Goal: Transaction & Acquisition: Book appointment/travel/reservation

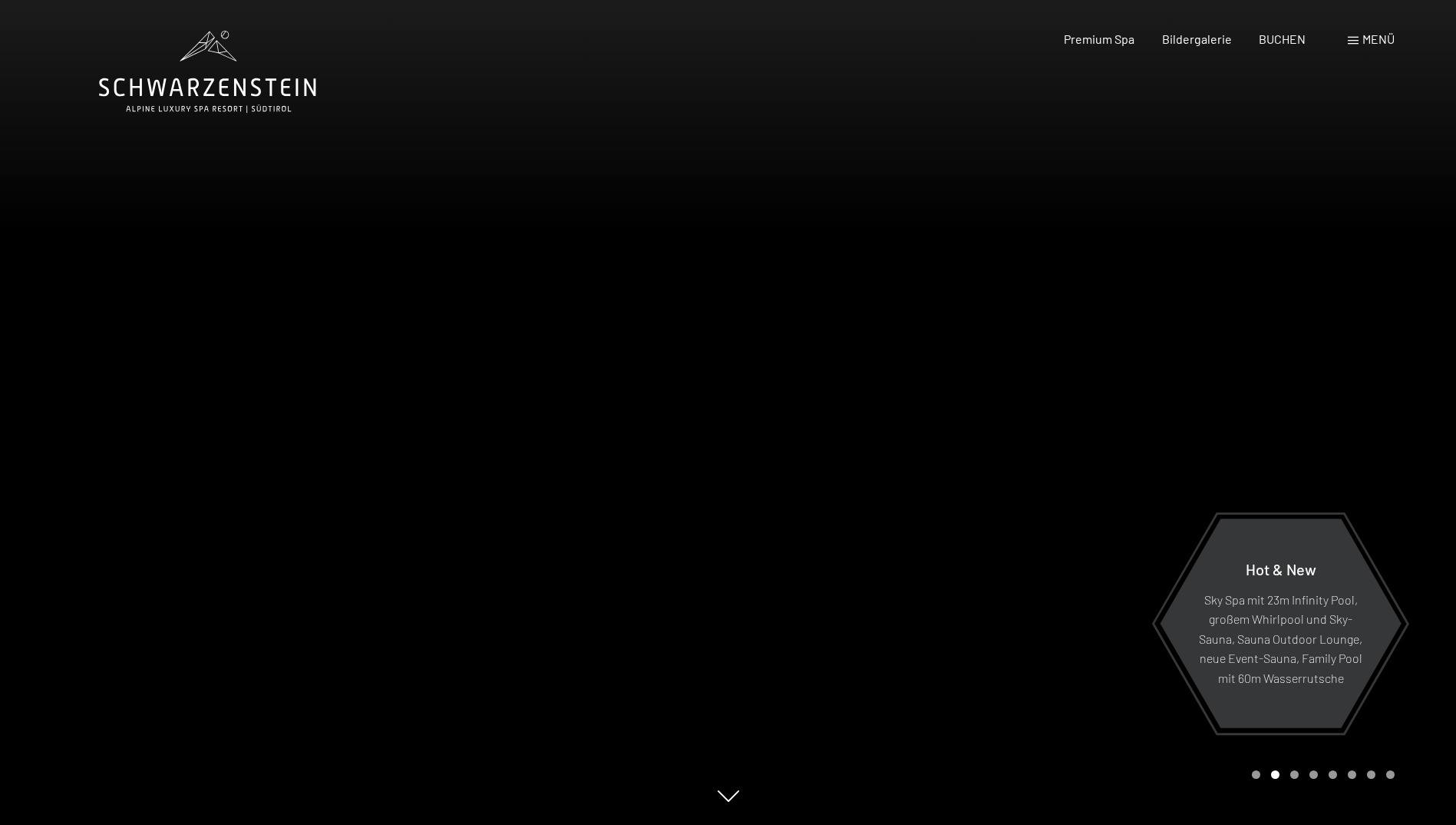
click at [1371, 42] on span "Menü" at bounding box center [1378, 39] width 32 height 15
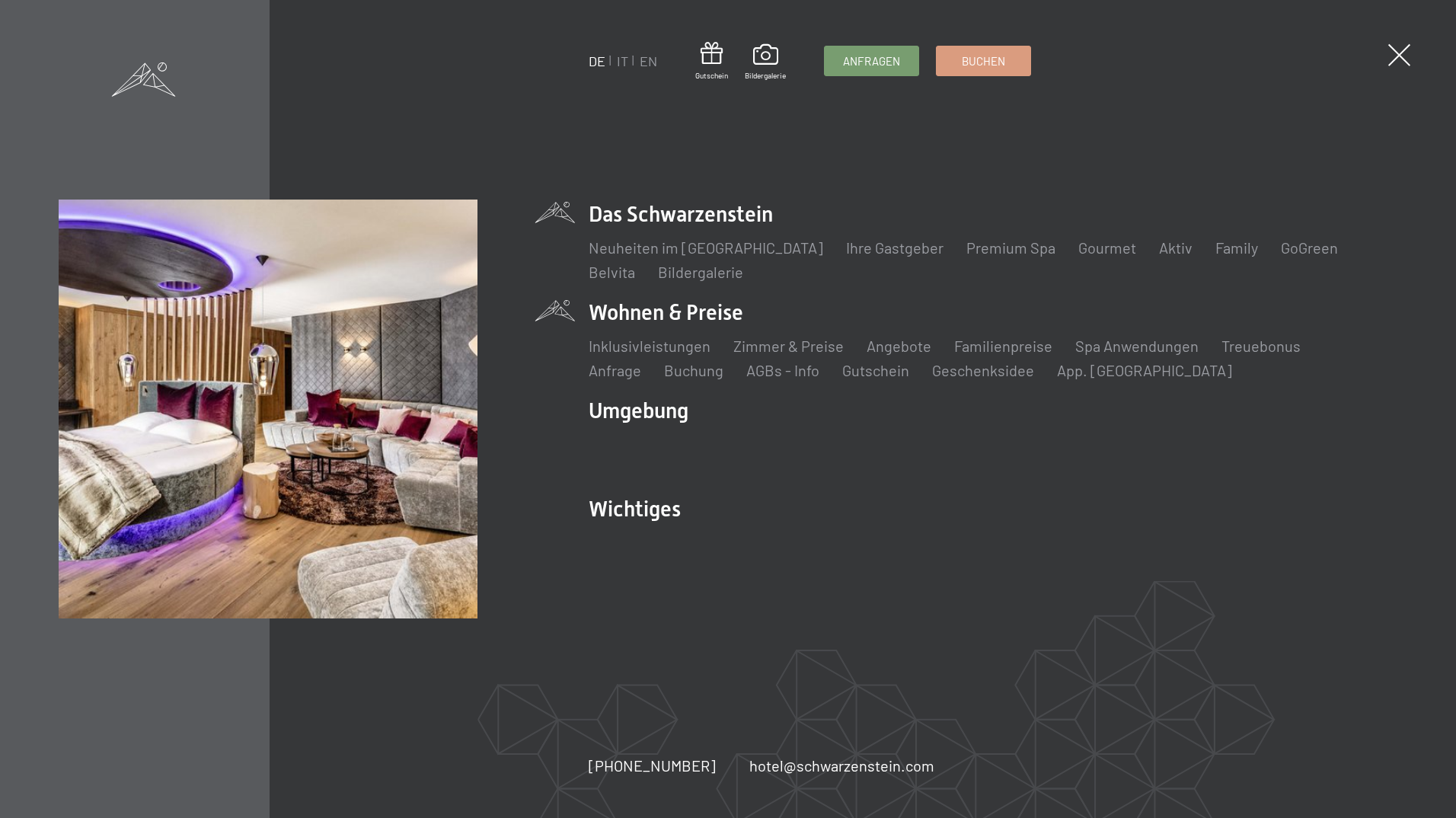
click at [1261, 355] on li "Treuebonus" at bounding box center [1260, 346] width 79 height 22
click at [1257, 351] on link "Treuebonus" at bounding box center [1260, 346] width 79 height 18
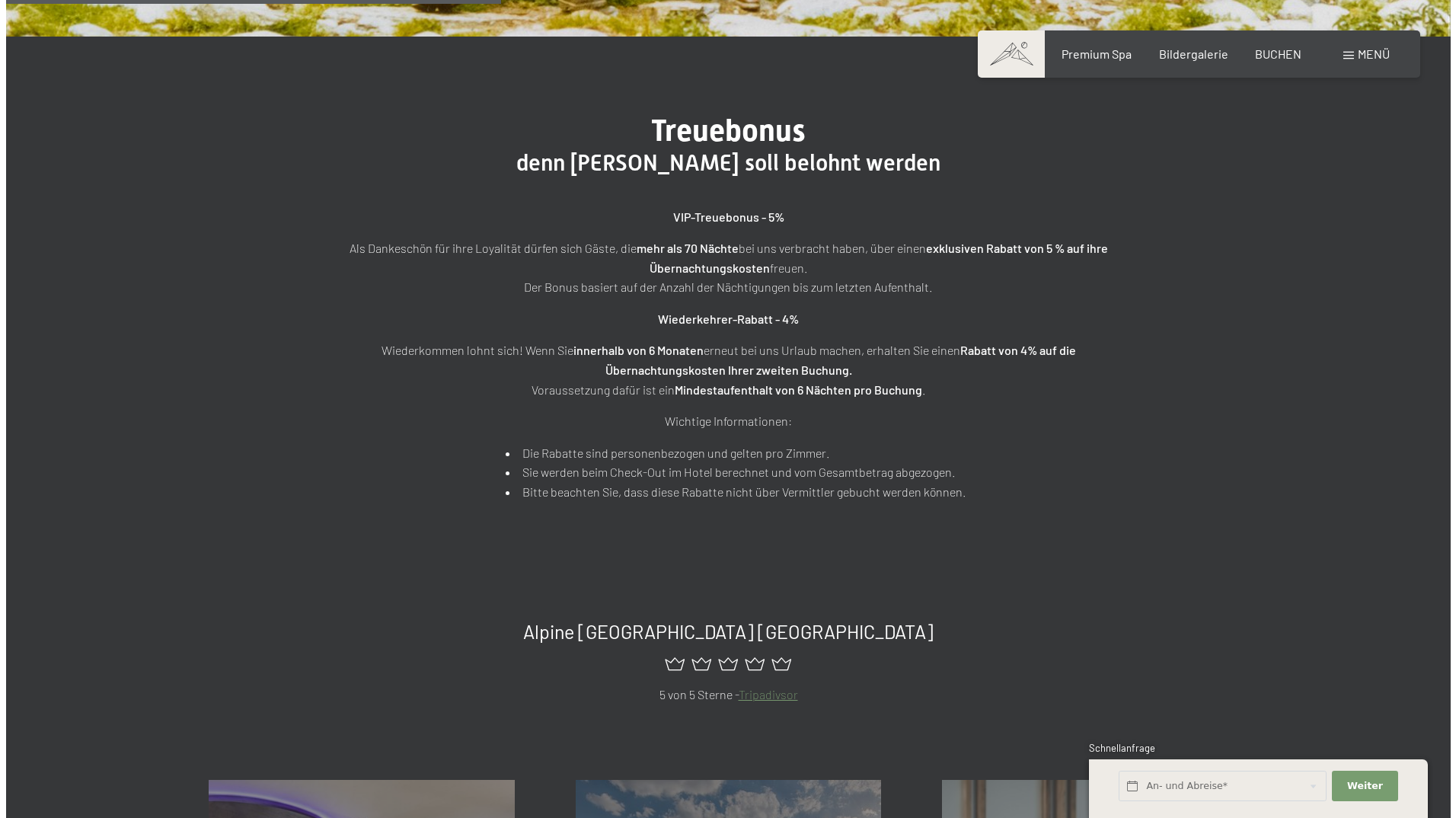
scroll to position [610, 0]
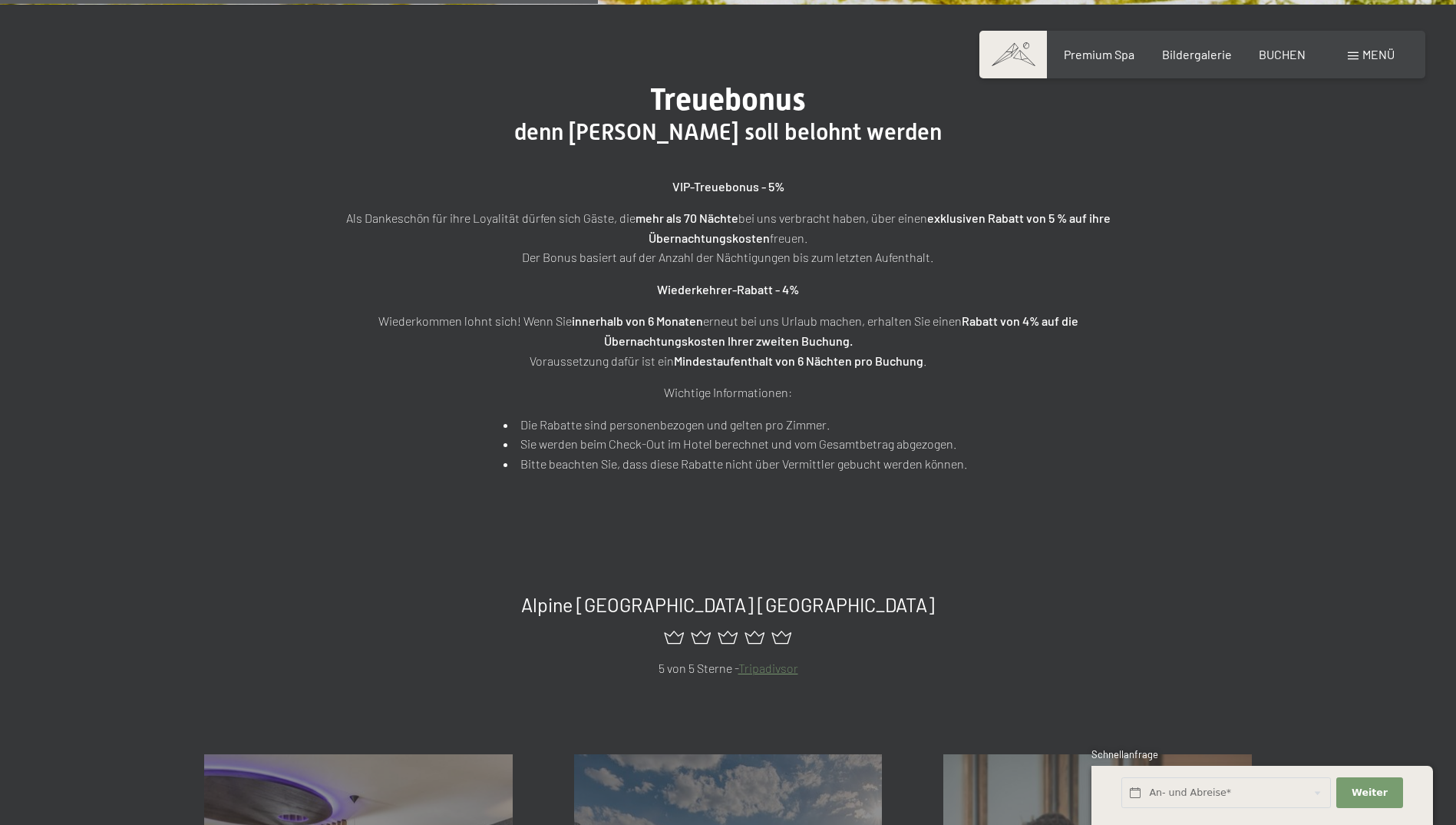
click at [1375, 59] on span "Menü" at bounding box center [1378, 54] width 32 height 15
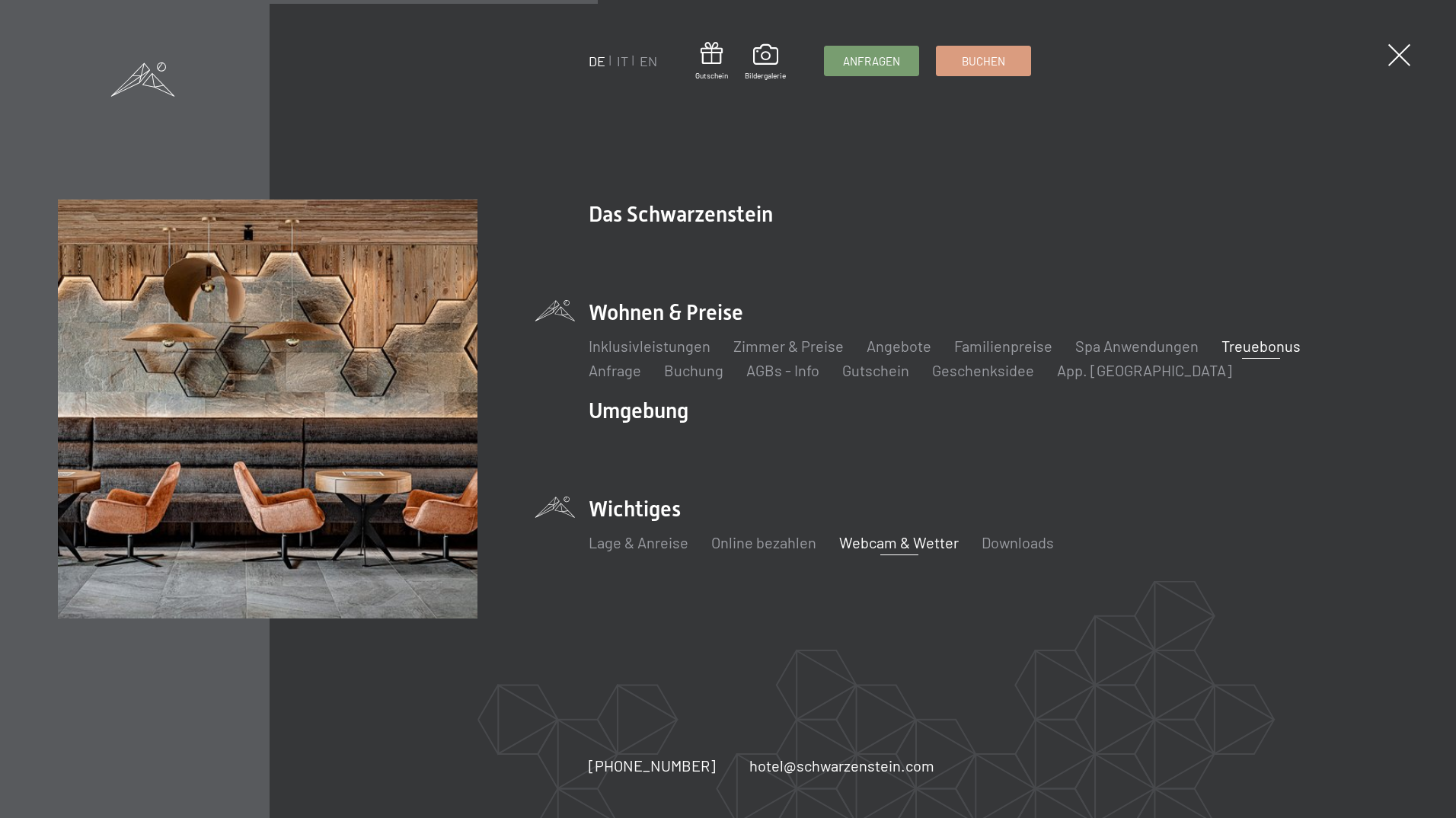
click at [925, 544] on link "Webcam & Wetter" at bounding box center [898, 541] width 120 height 18
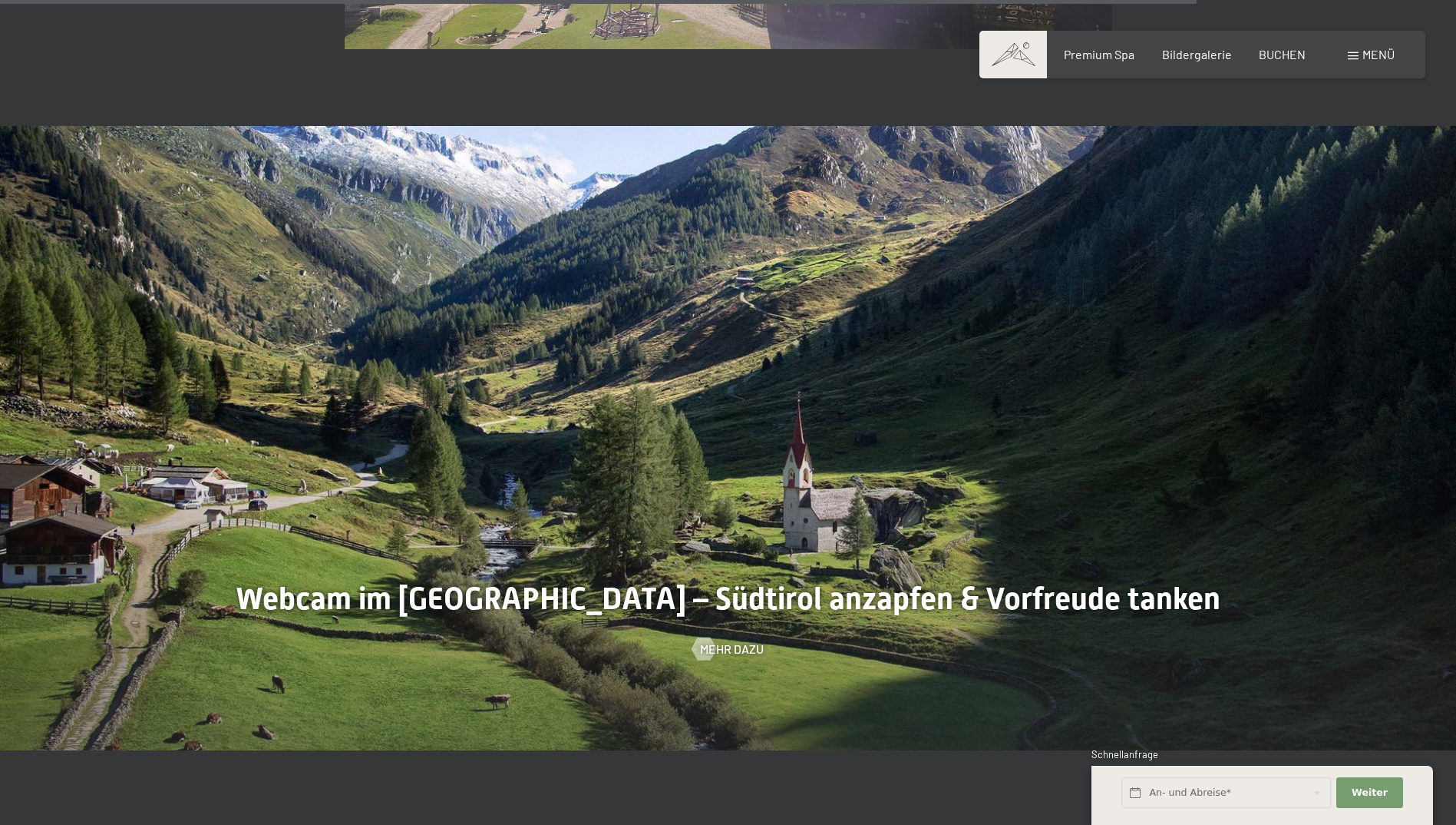
scroll to position [4377, 0]
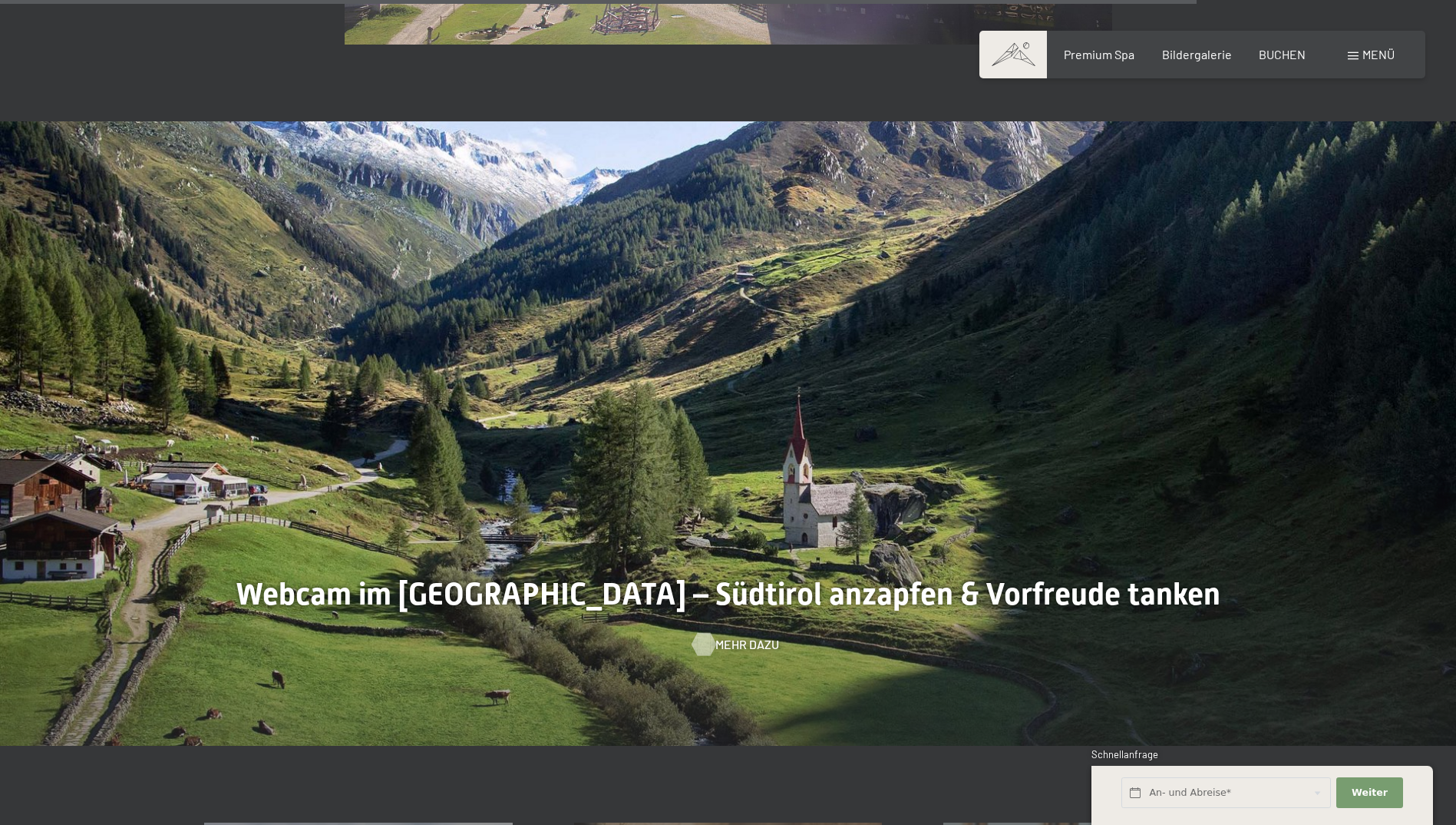
click at [720, 643] on span "Mehr dazu" at bounding box center [747, 644] width 64 height 17
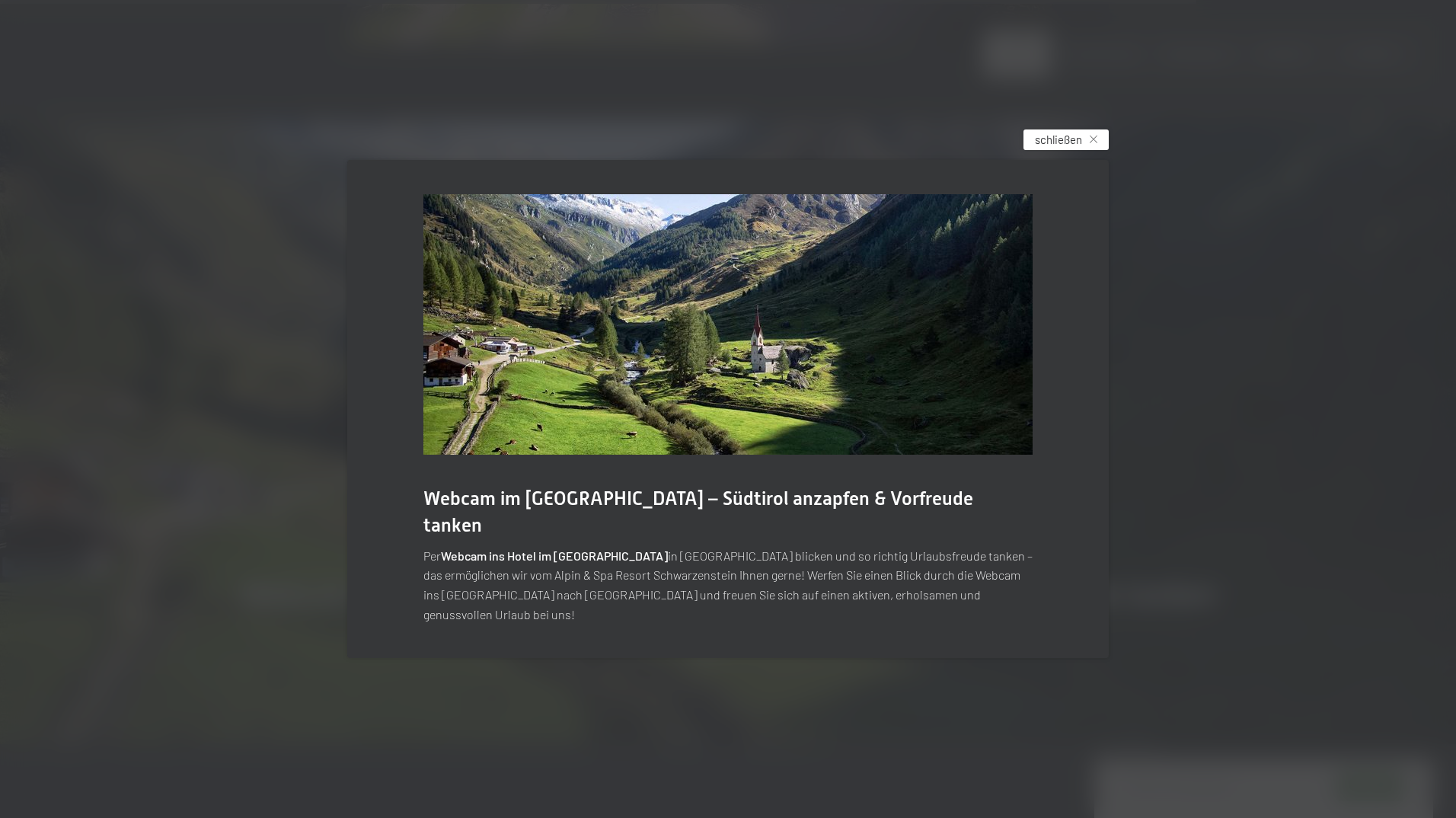
click at [1080, 148] on span "schließen" at bounding box center [1058, 139] width 47 height 16
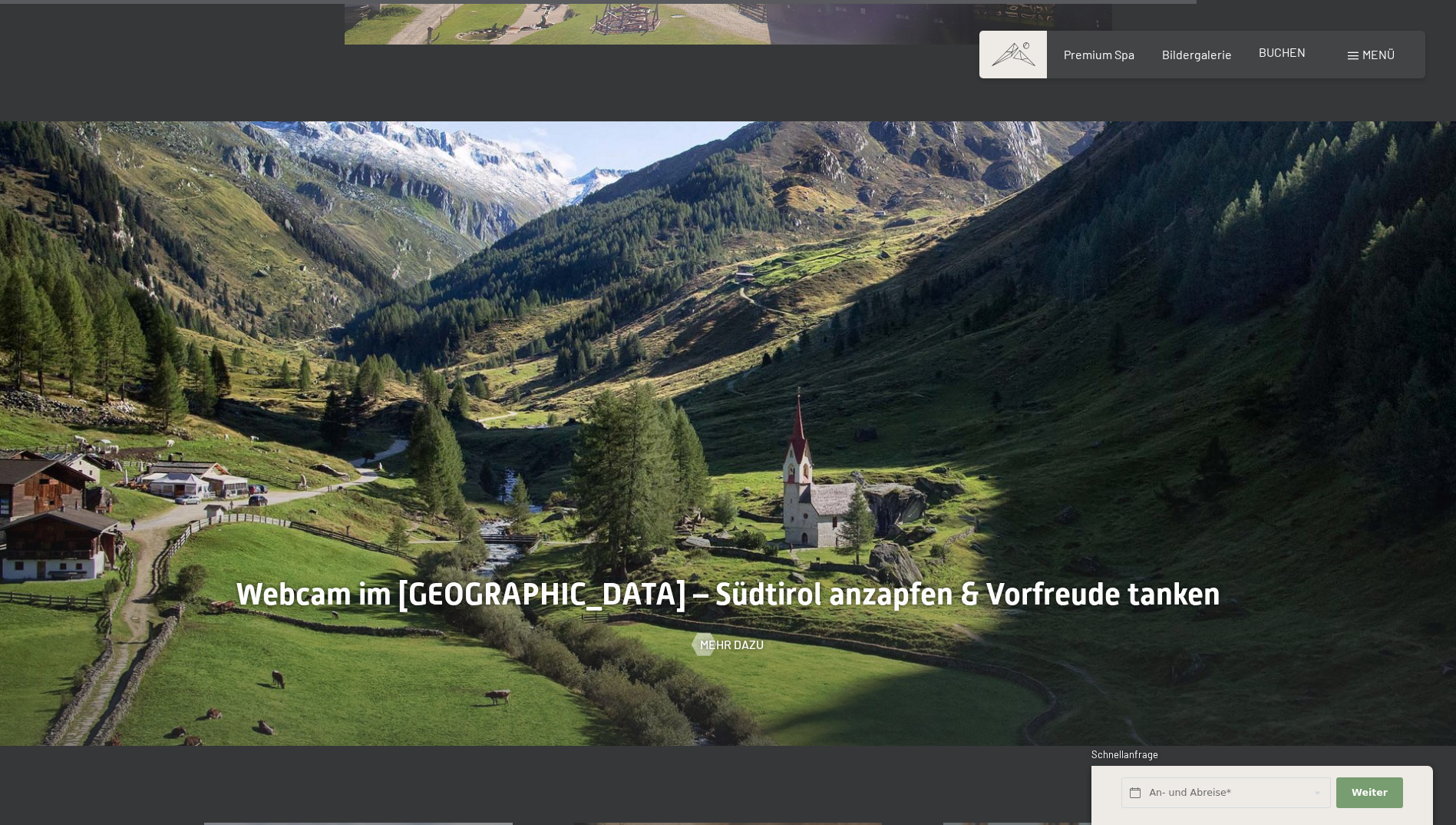
click at [1284, 56] on span "BUCHEN" at bounding box center [1282, 52] width 47 height 15
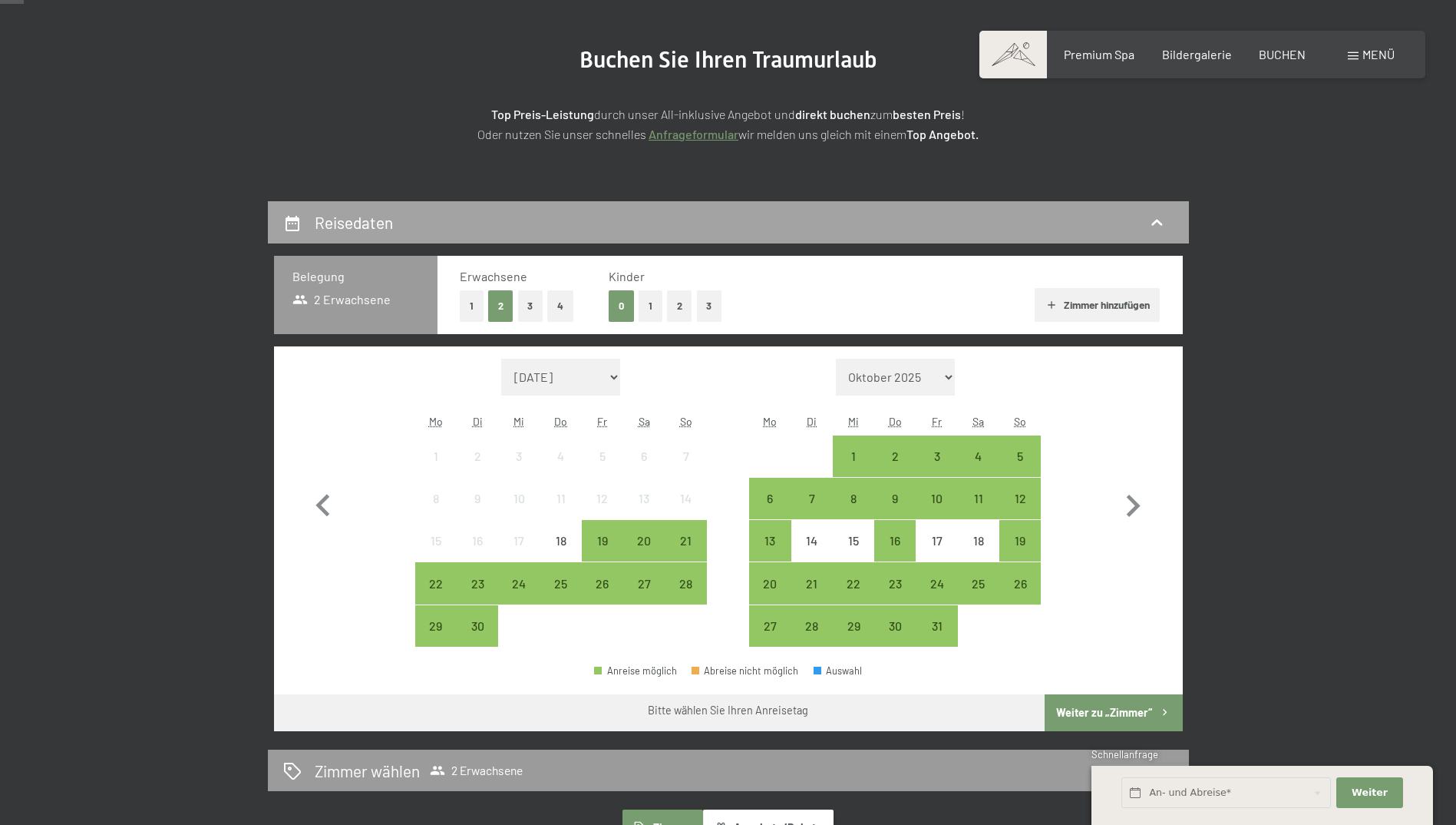
scroll to position [230, 0]
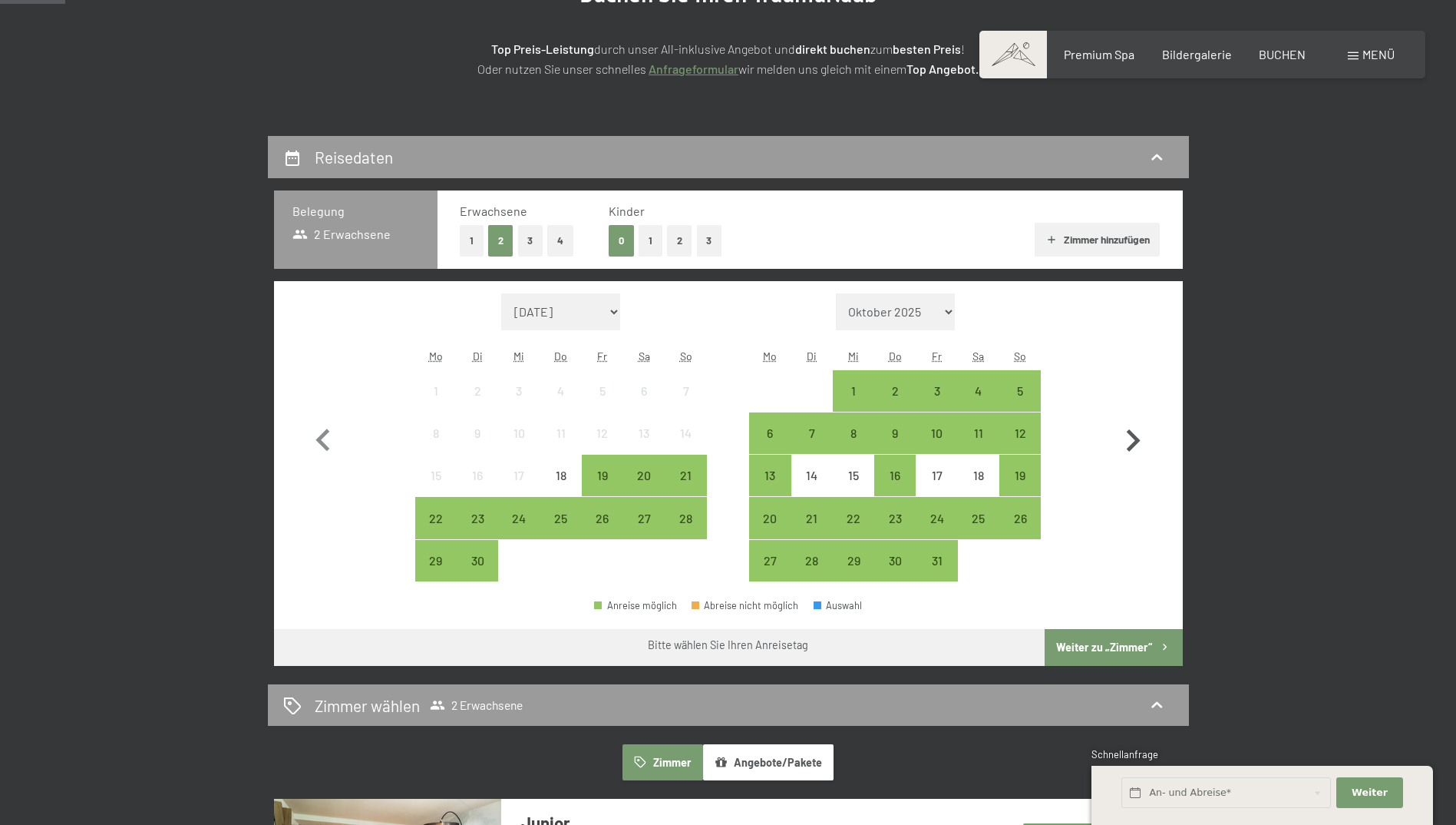
click at [1136, 440] on icon "button" at bounding box center [1133, 440] width 14 height 22
select select "2025-10-01"
select select "2025-11-01"
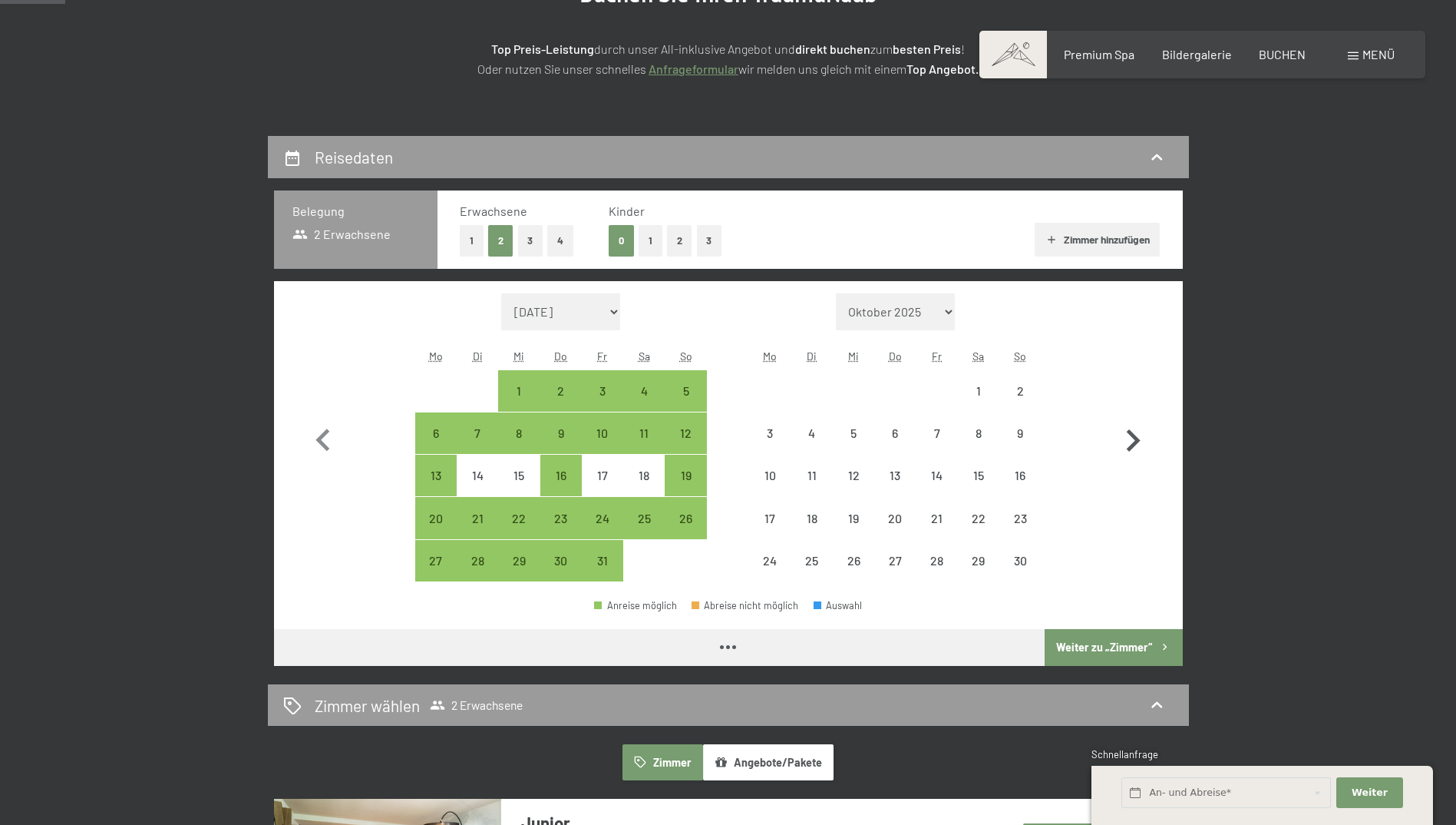
select select "2025-10-01"
select select "2025-11-01"
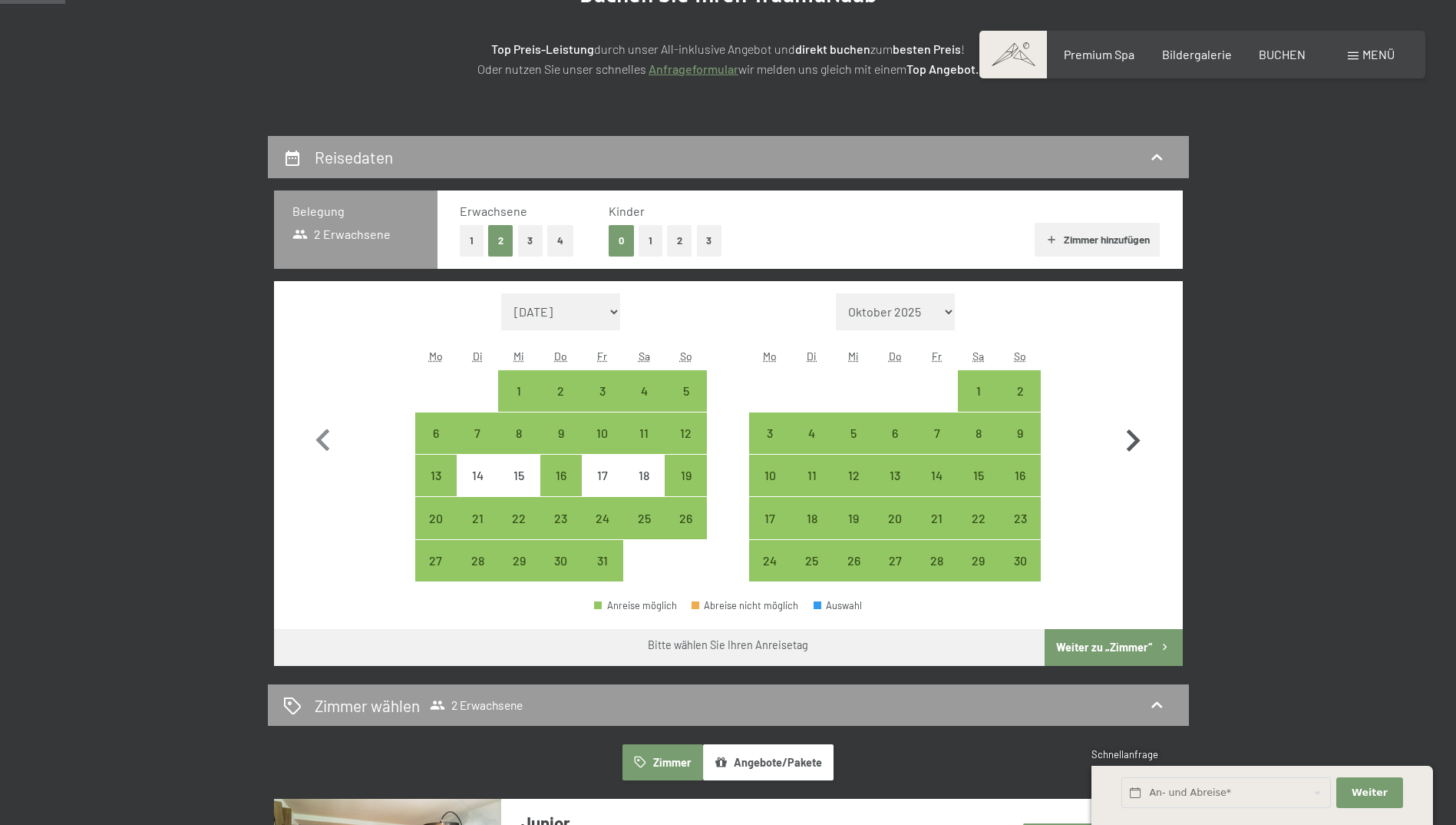
click at [1136, 440] on icon "button" at bounding box center [1133, 440] width 14 height 22
select select "2025-11-01"
select select "2025-12-01"
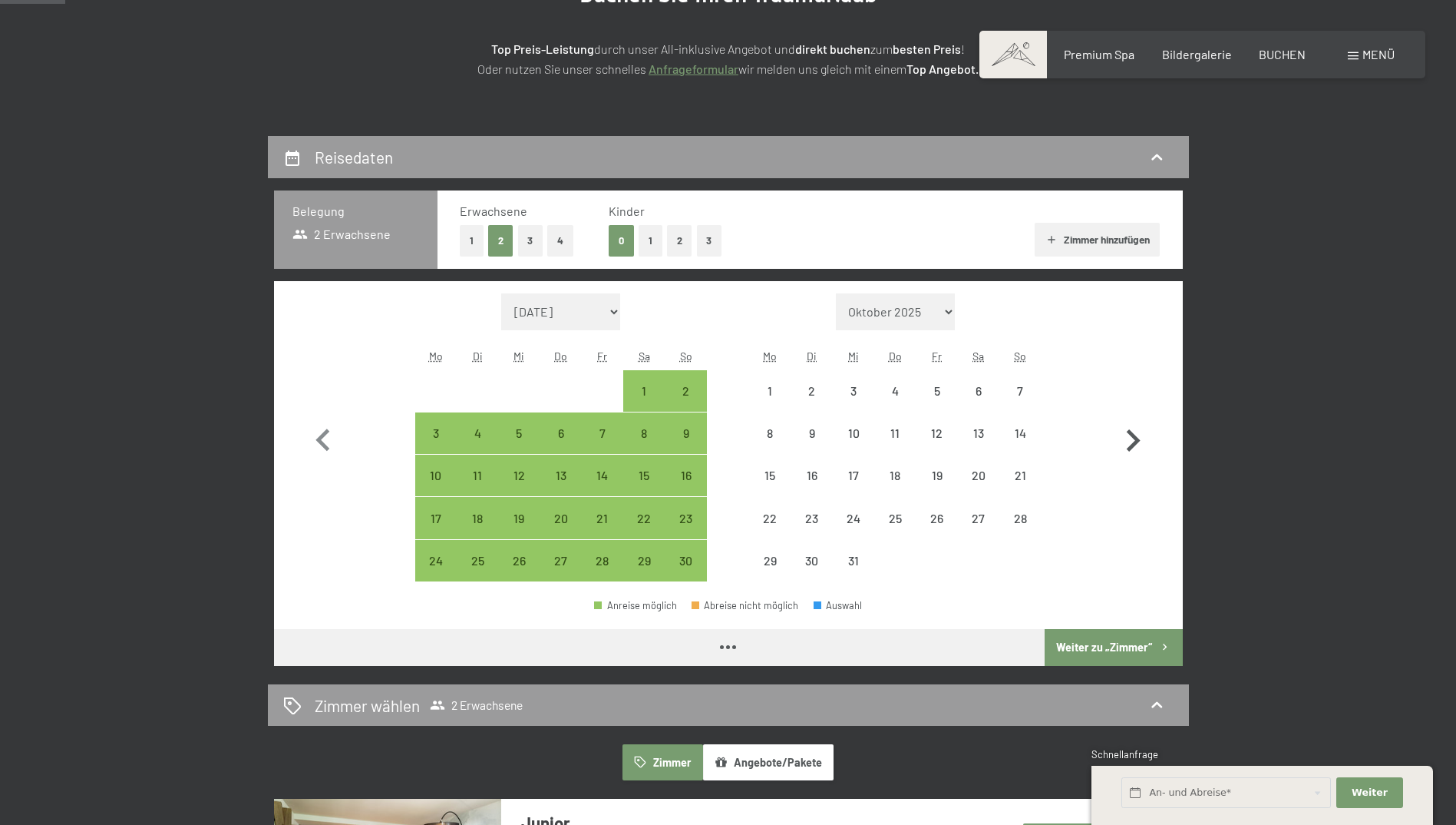
select select "2025-11-01"
select select "2025-12-01"
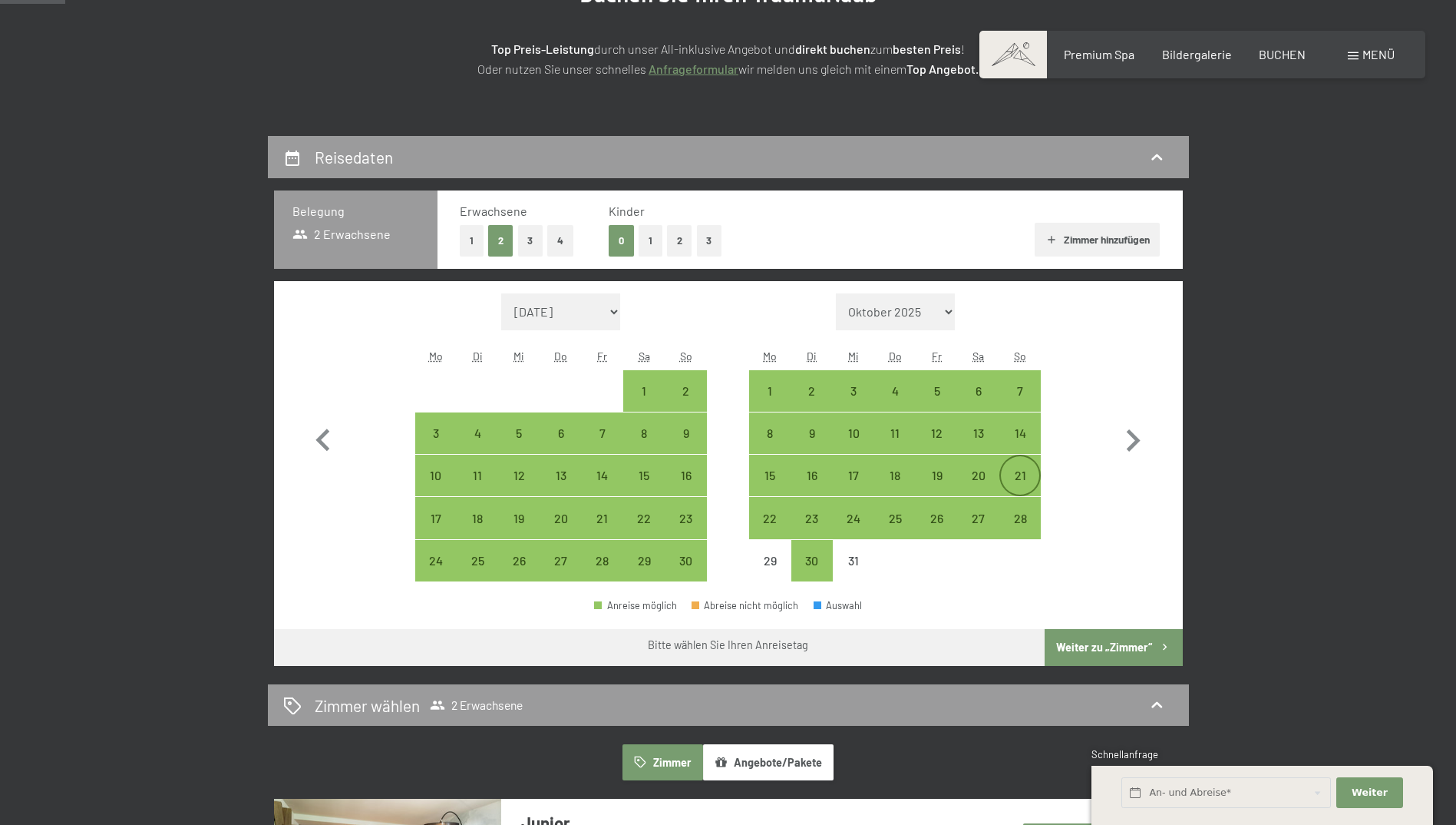
click at [1022, 478] on div "21" at bounding box center [1020, 488] width 39 height 39
select select "2025-11-01"
select select "2025-12-01"
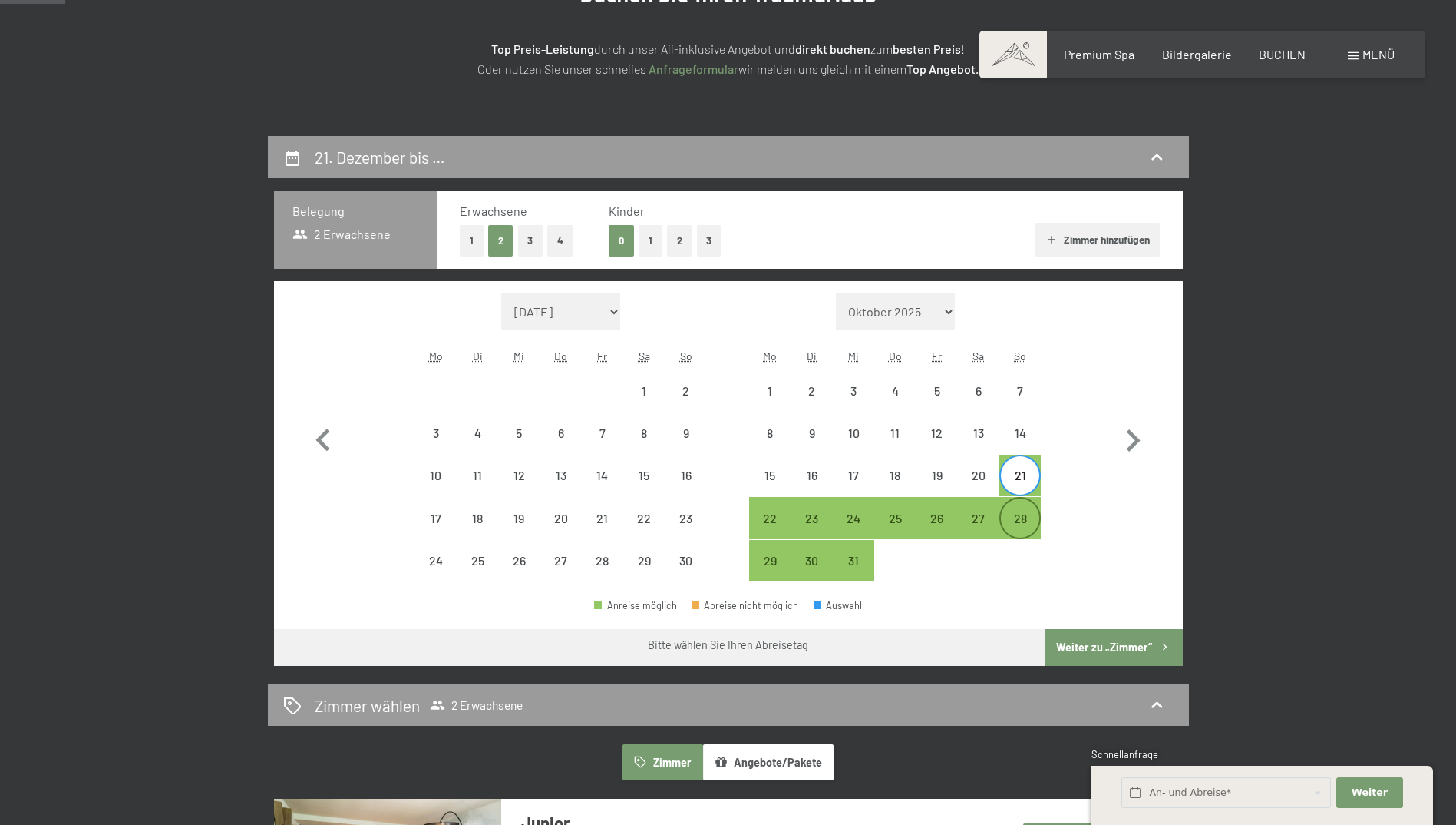
click at [1021, 516] on div "28" at bounding box center [1020, 531] width 39 height 39
select select "2025-11-01"
select select "2025-12-01"
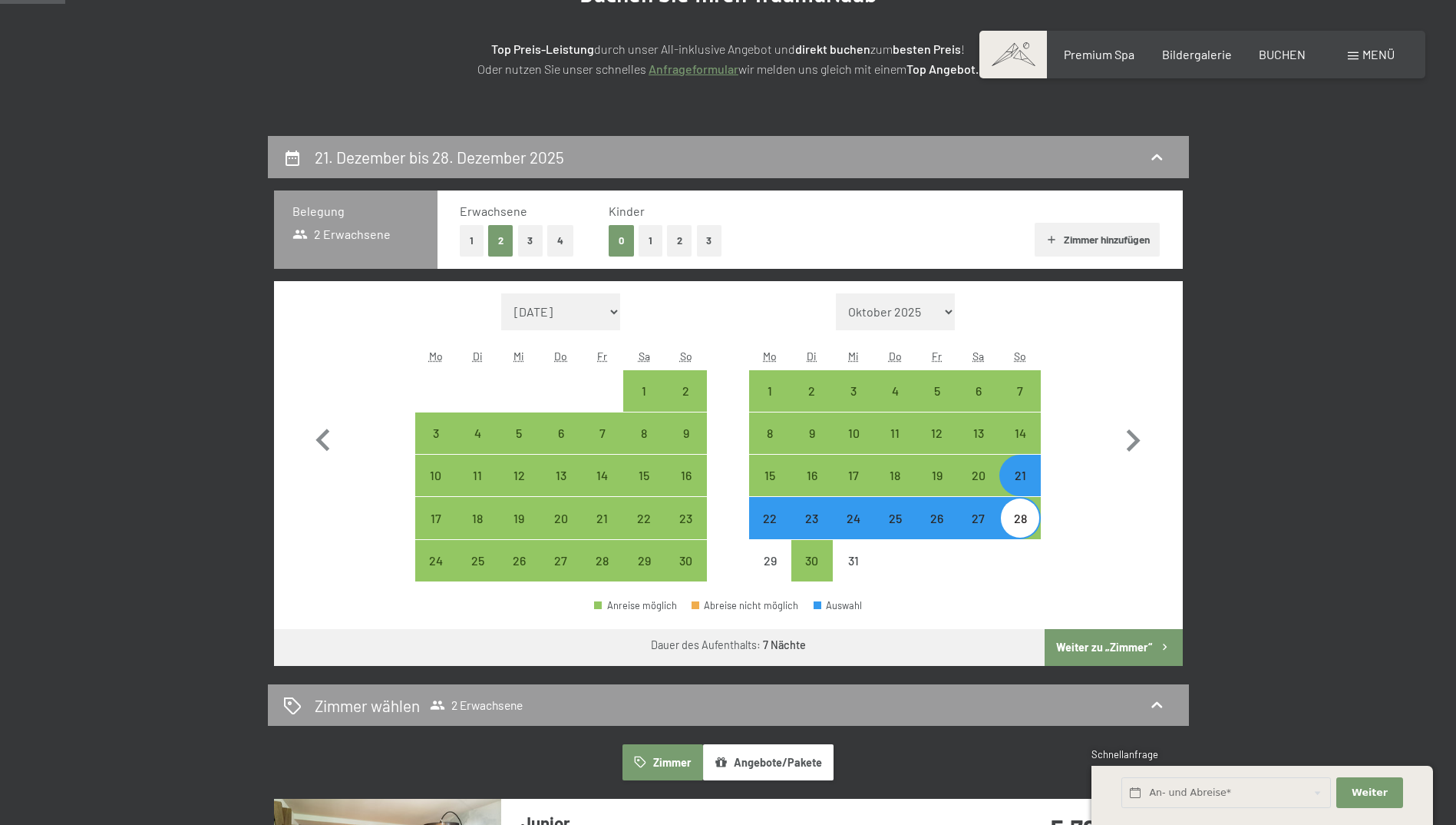
click at [1100, 652] on button "Weiter zu „Zimmer“" at bounding box center [1113, 647] width 137 height 37
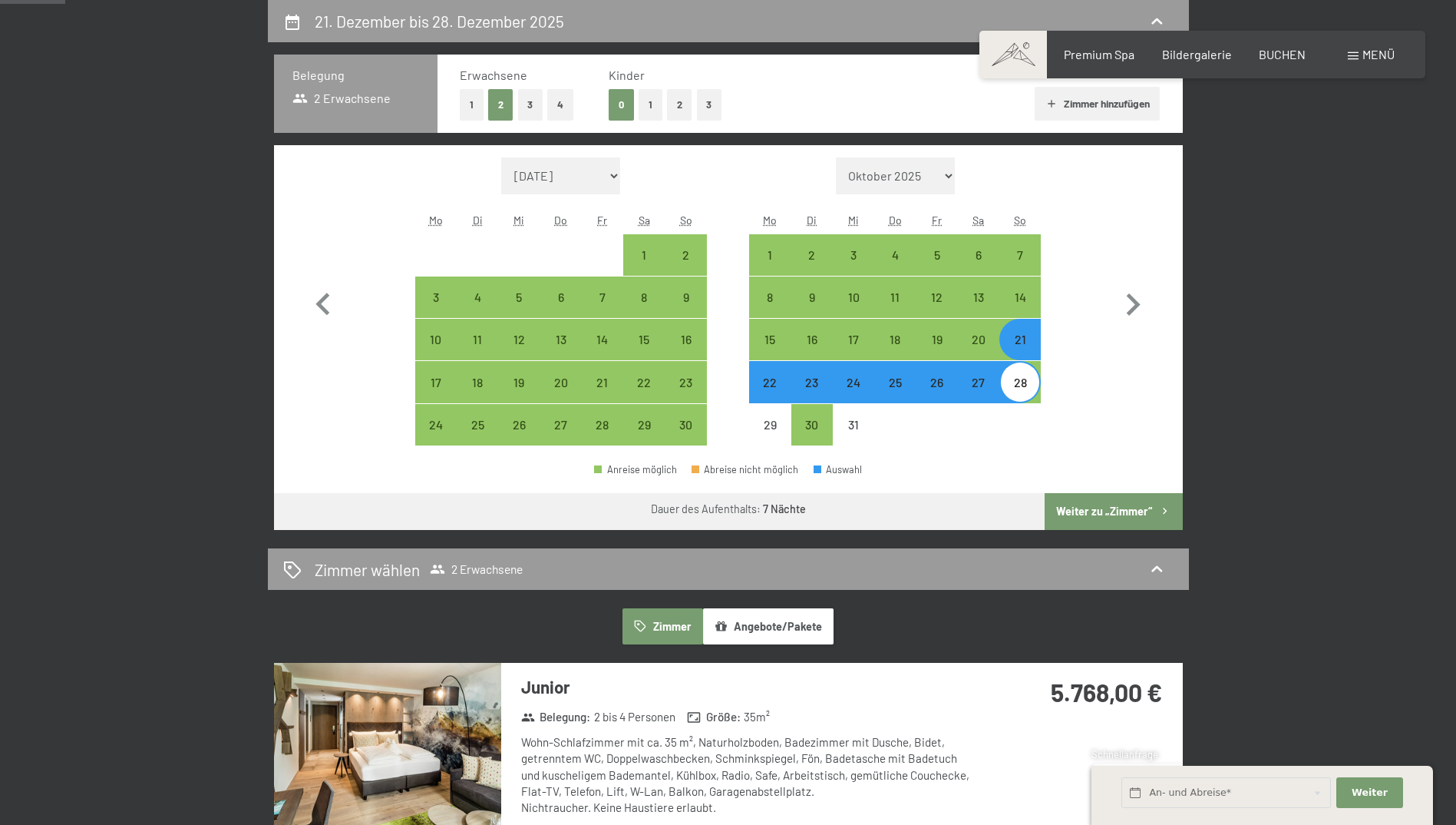
select select "[DATE]"
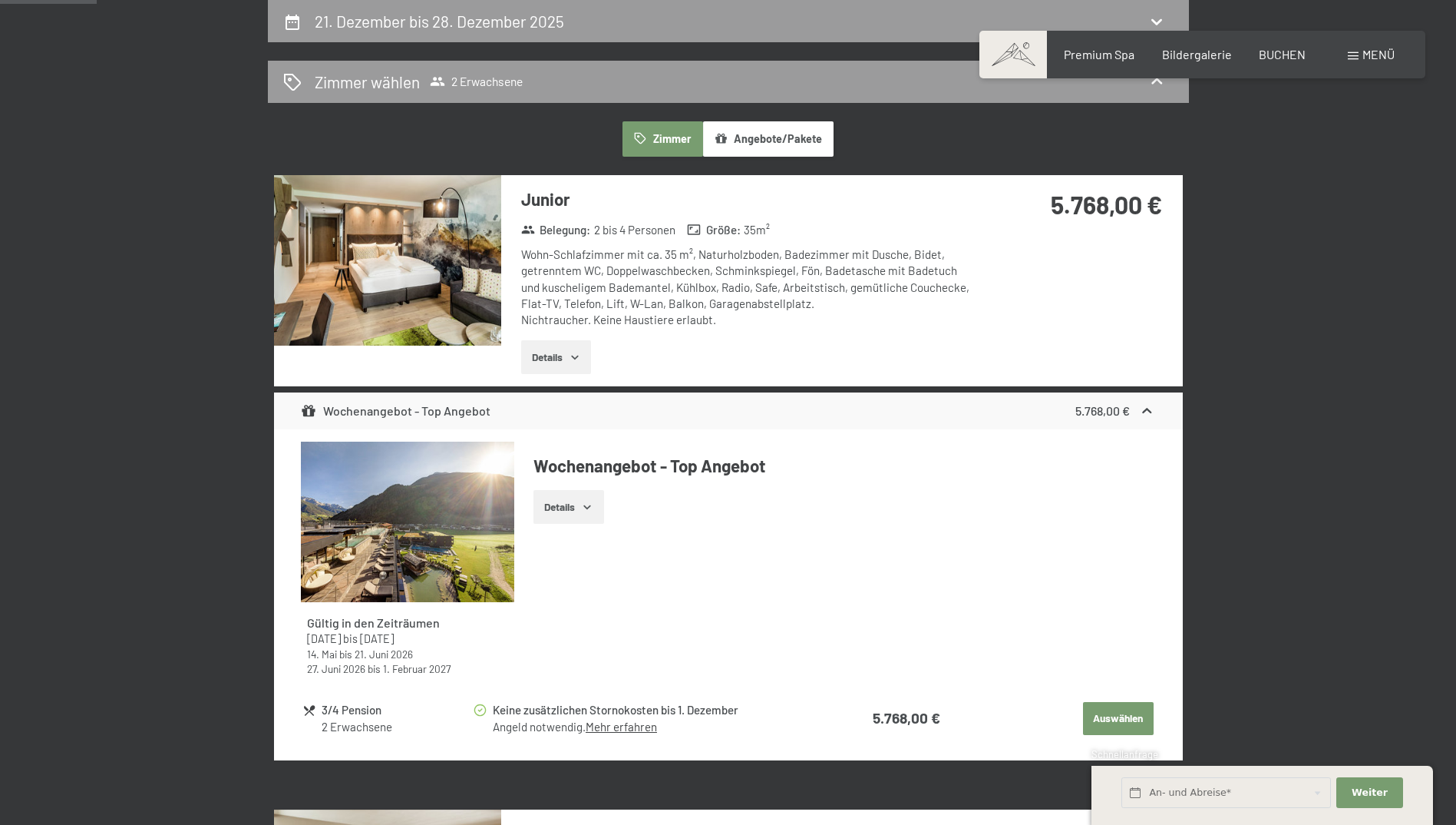
click at [566, 357] on button "Details" at bounding box center [556, 357] width 70 height 34
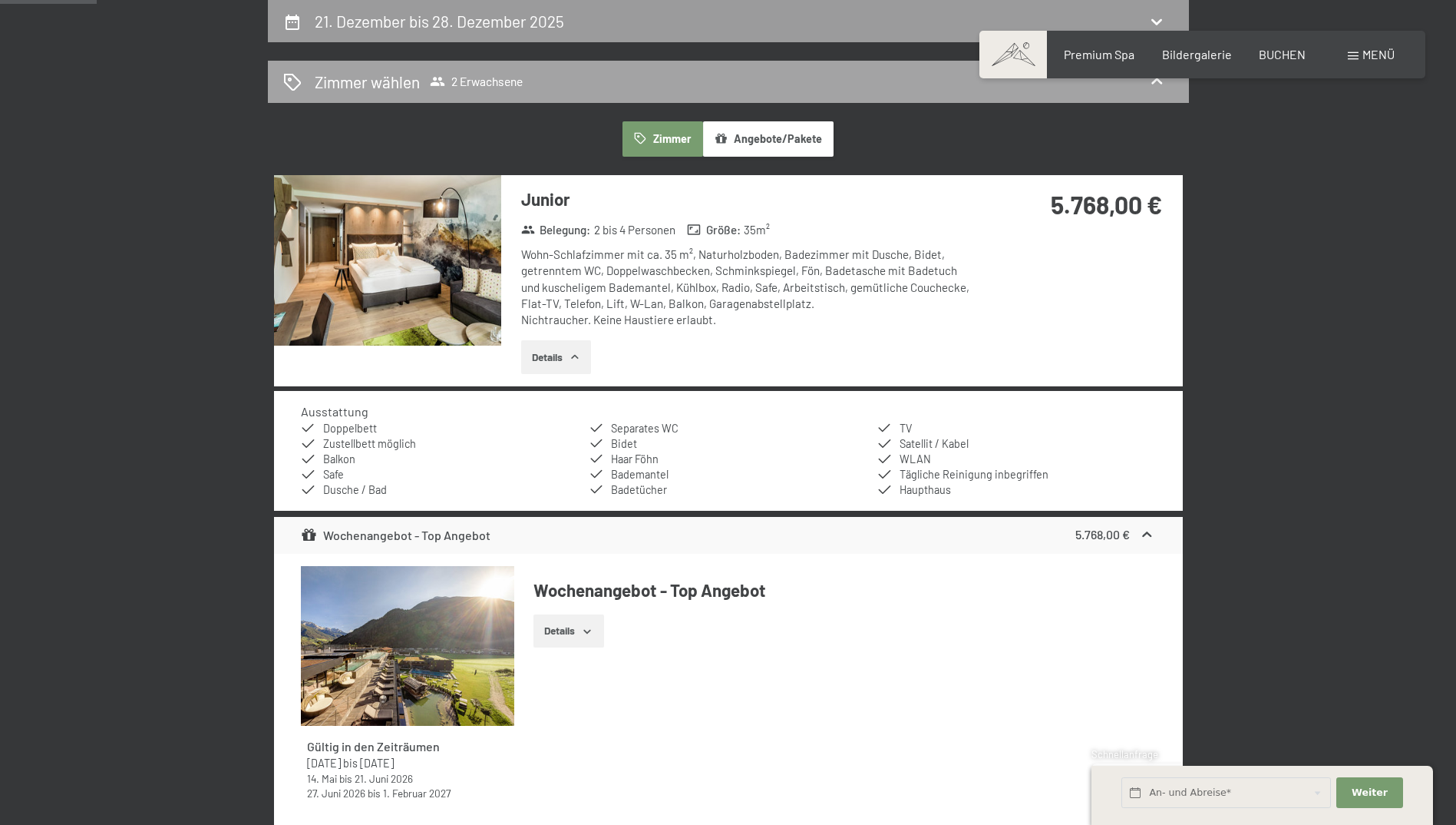
click at [1150, 89] on icon at bounding box center [1156, 81] width 18 height 18
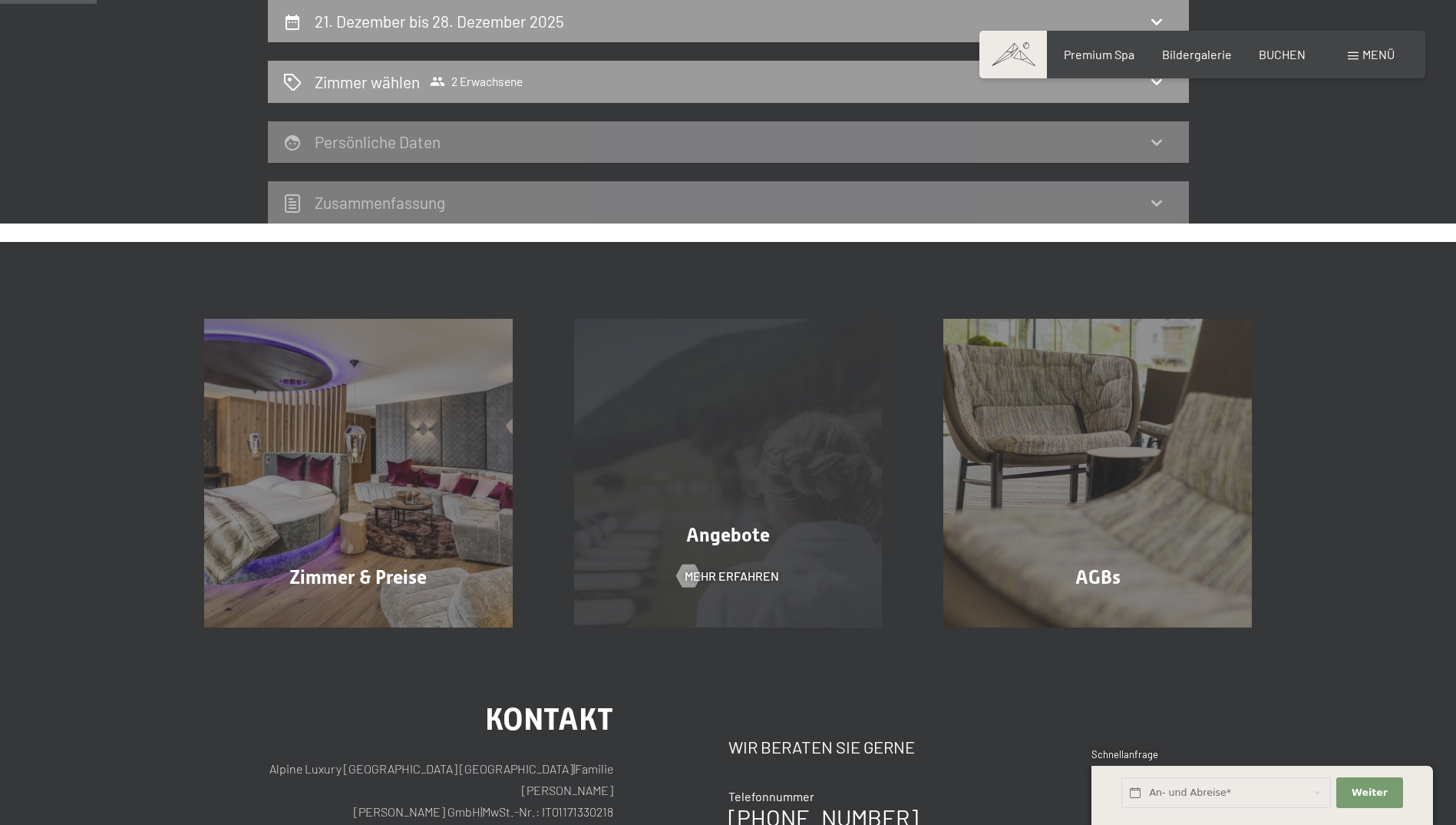
click at [723, 496] on div "Angebote Mehr erfahren" at bounding box center [728, 473] width 369 height 309
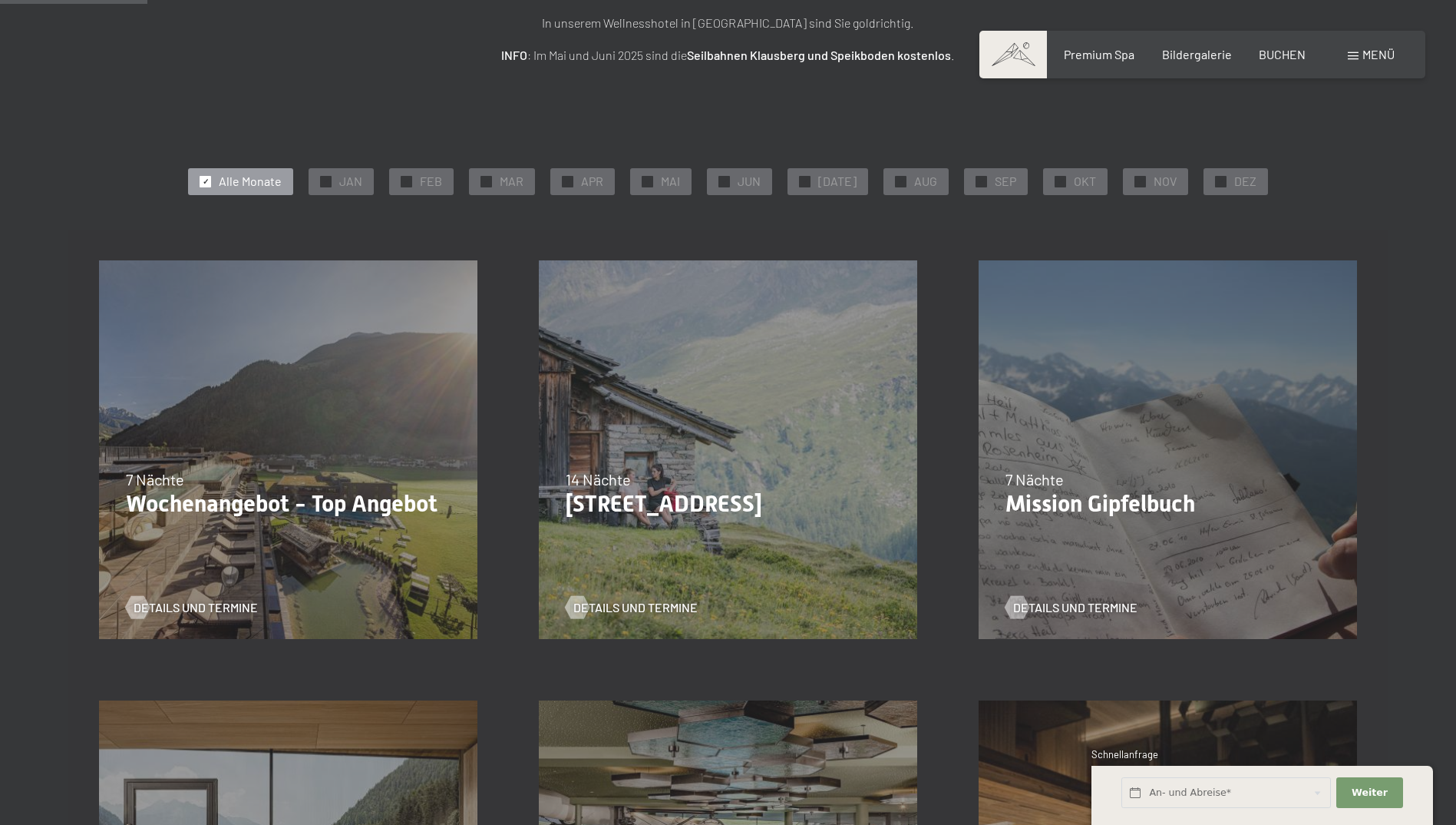
scroll to position [307, 0]
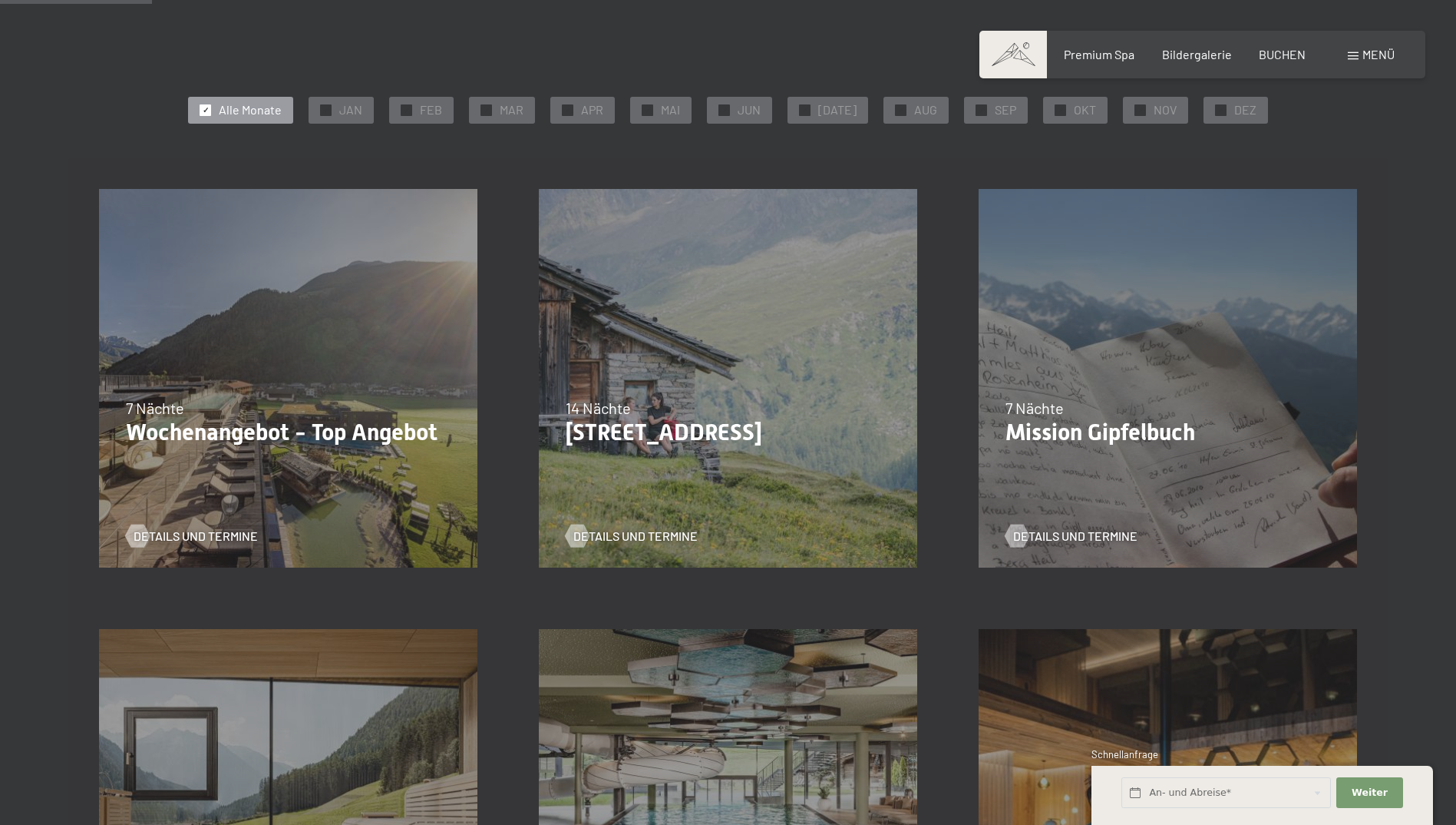
click at [255, 476] on div "31.08.2025–12.04.2026 14.05.–21.06.2026 27.06.2026–01.02.2027 7 Nächte Wochenan…" at bounding box center [289, 379] width 440 height 440
click at [219, 541] on span "Details und Termine" at bounding box center [211, 535] width 124 height 17
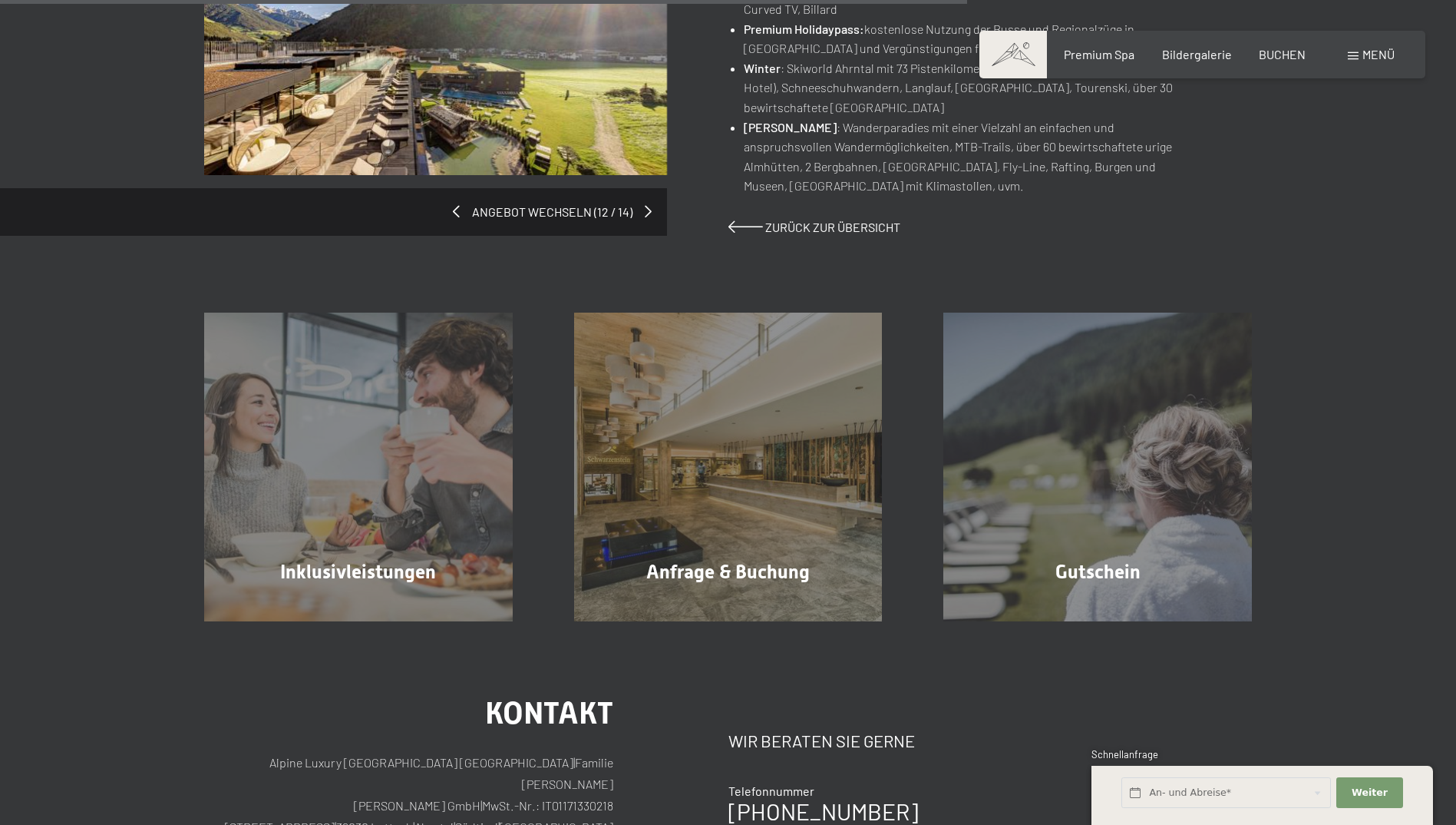
scroll to position [1229, 0]
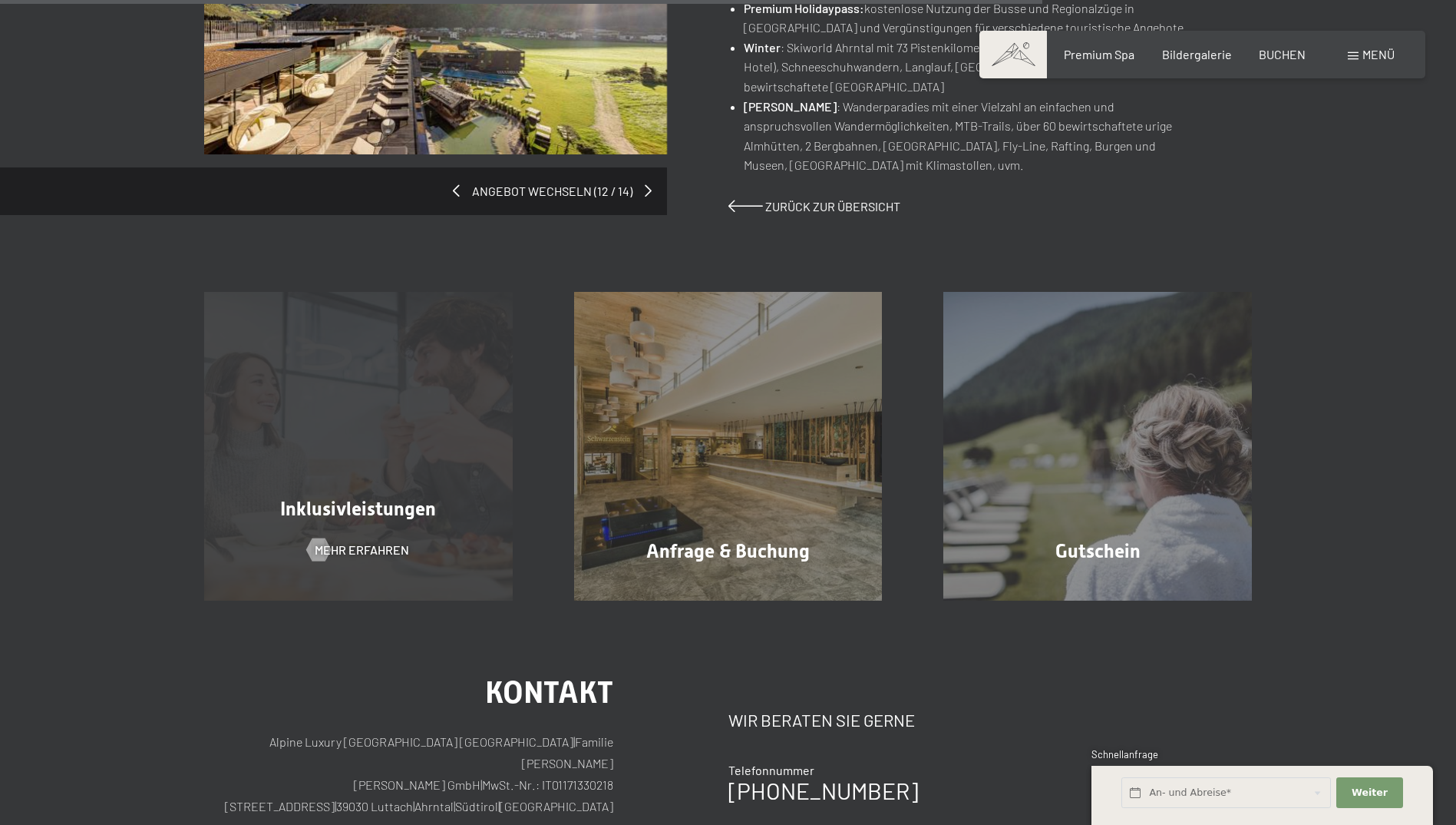
click at [367, 477] on div "Inklusivleistungen Mehr erfahren" at bounding box center [358, 446] width 369 height 309
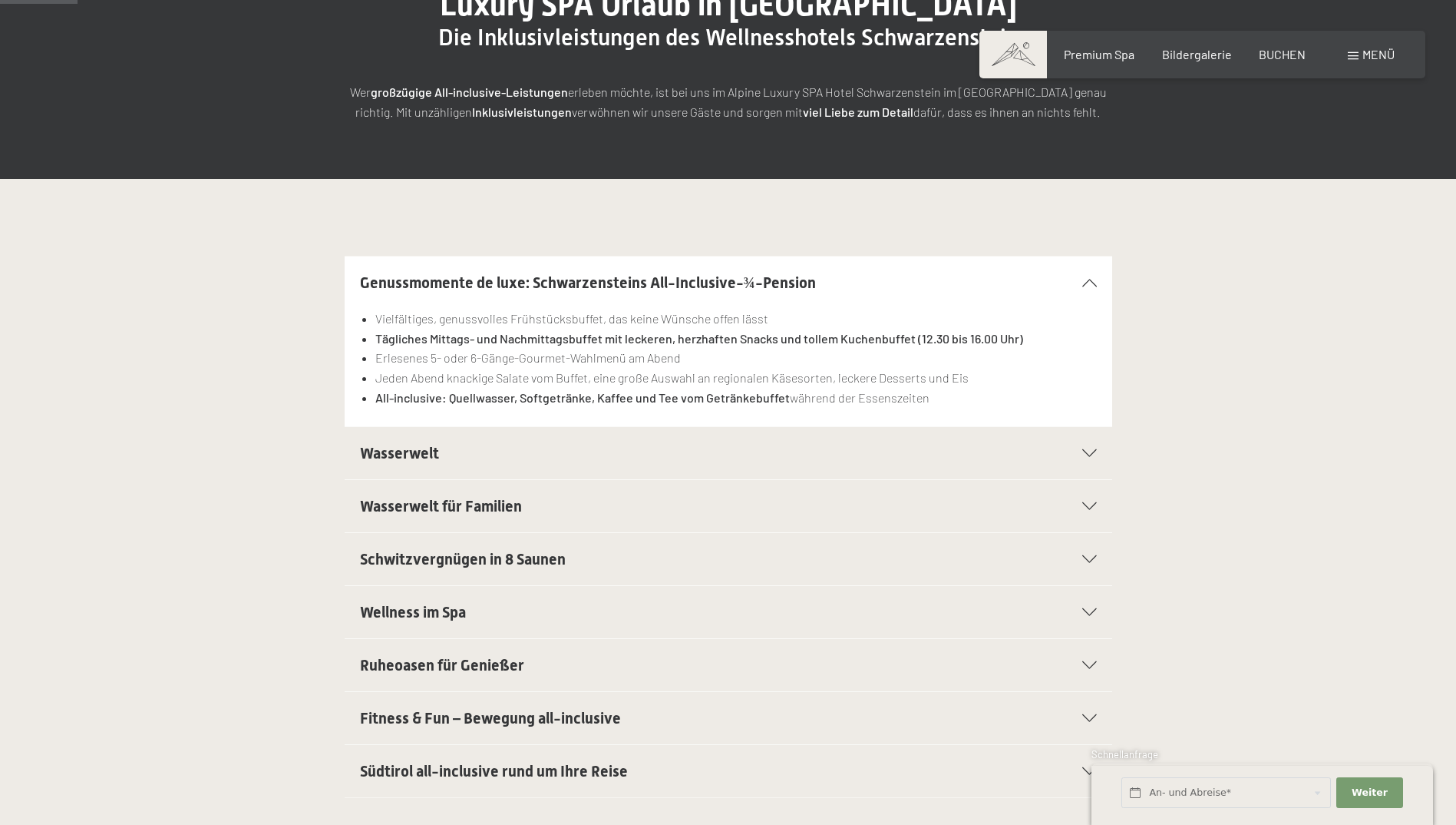
scroll to position [307, 0]
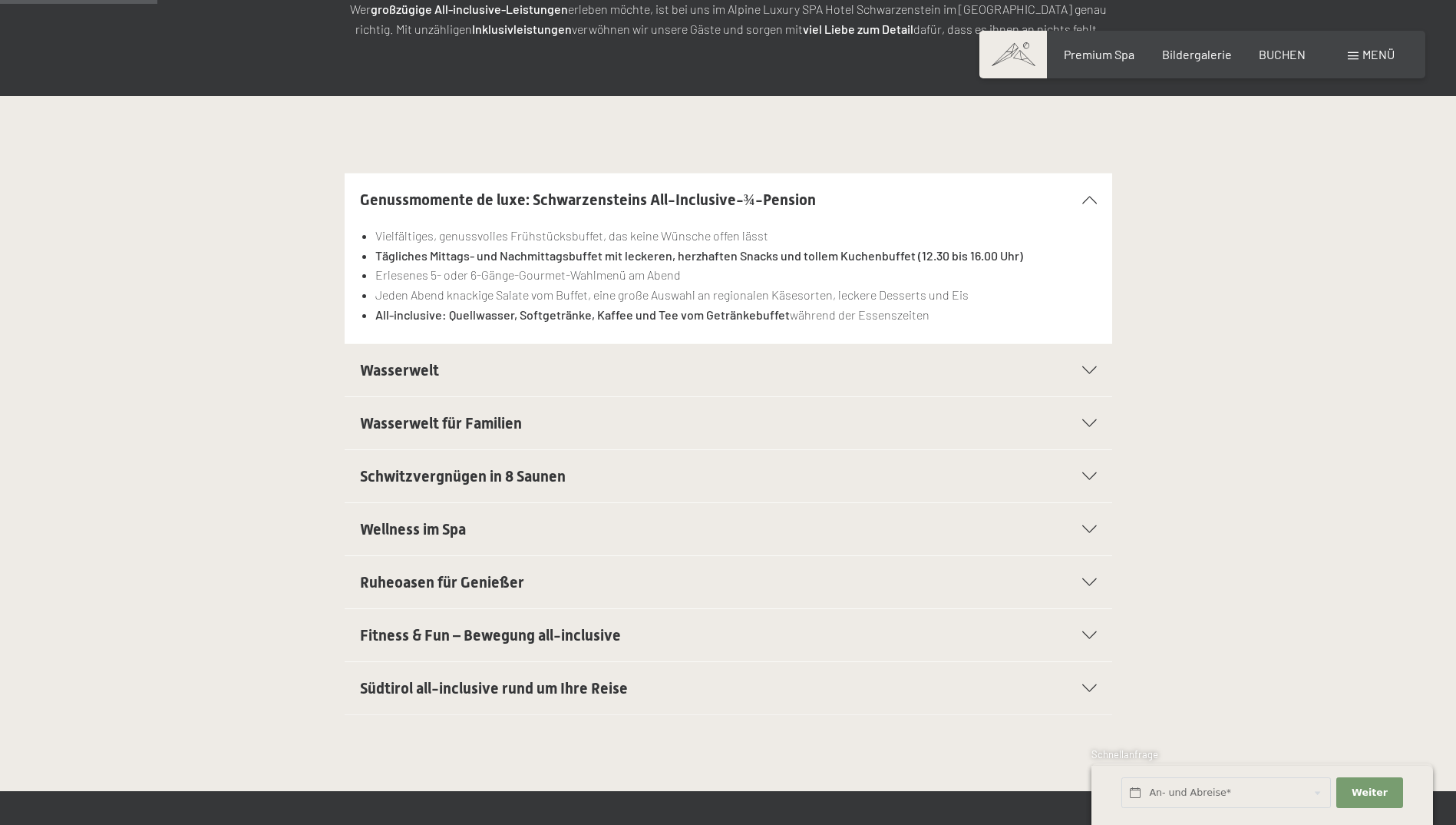
click at [428, 684] on span "Südtirol all-inclusive rund um Ihre Reise" at bounding box center [493, 688] width 268 height 18
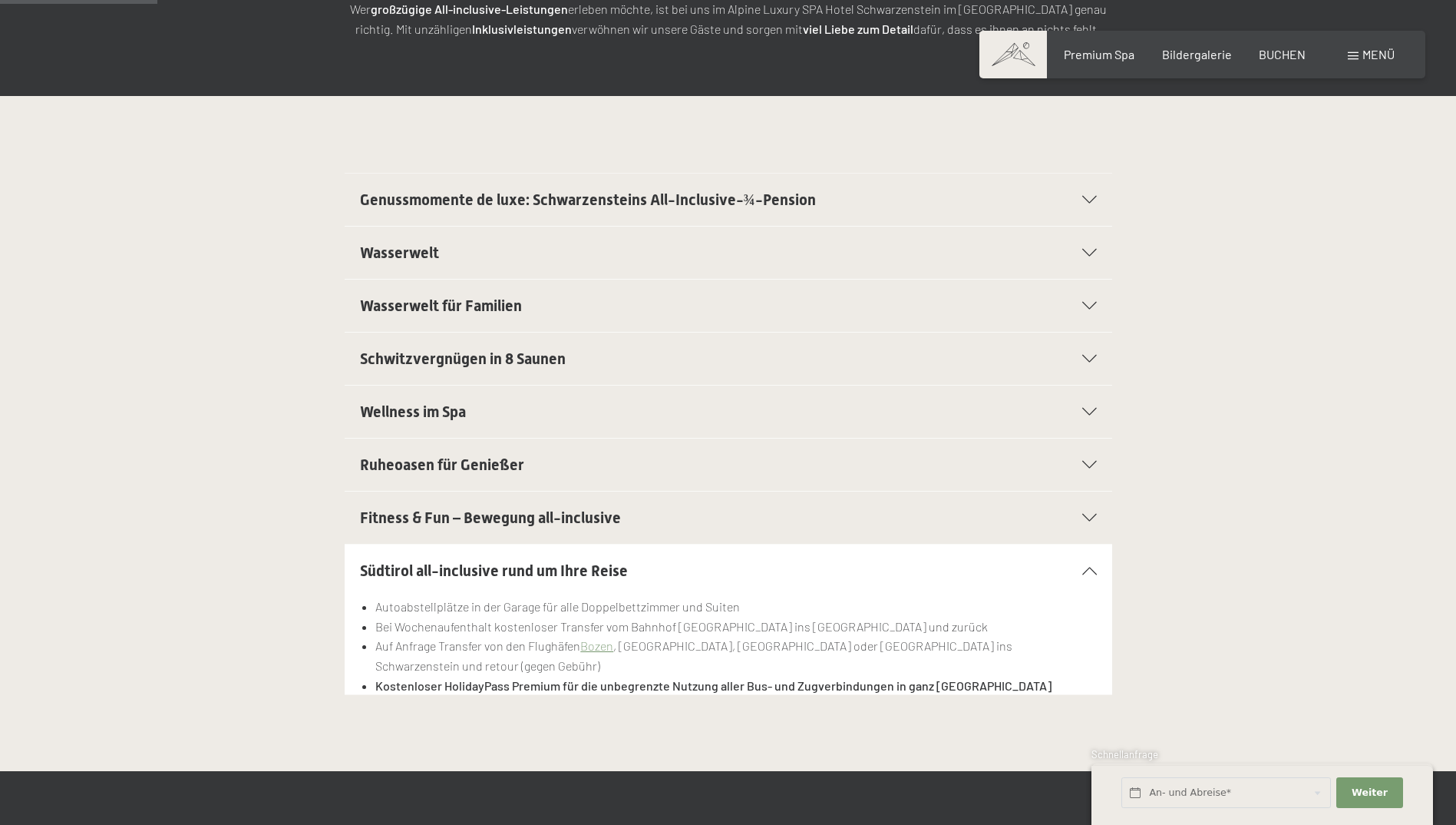
click at [461, 467] on span "Ruheoasen für Genießer" at bounding box center [441, 464] width 164 height 18
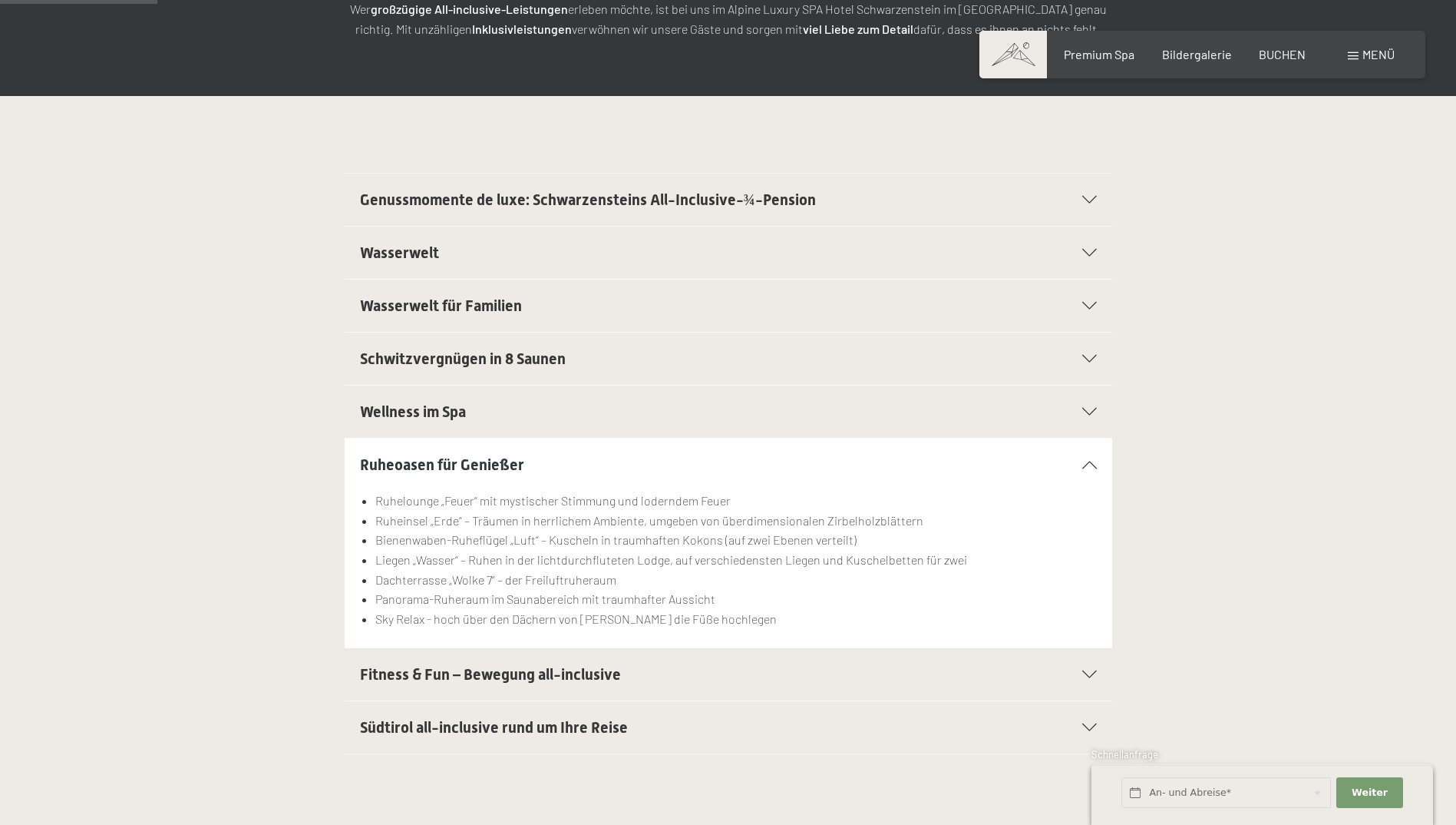
click at [453, 411] on span "Wellness im Spa" at bounding box center [412, 412] width 106 height 18
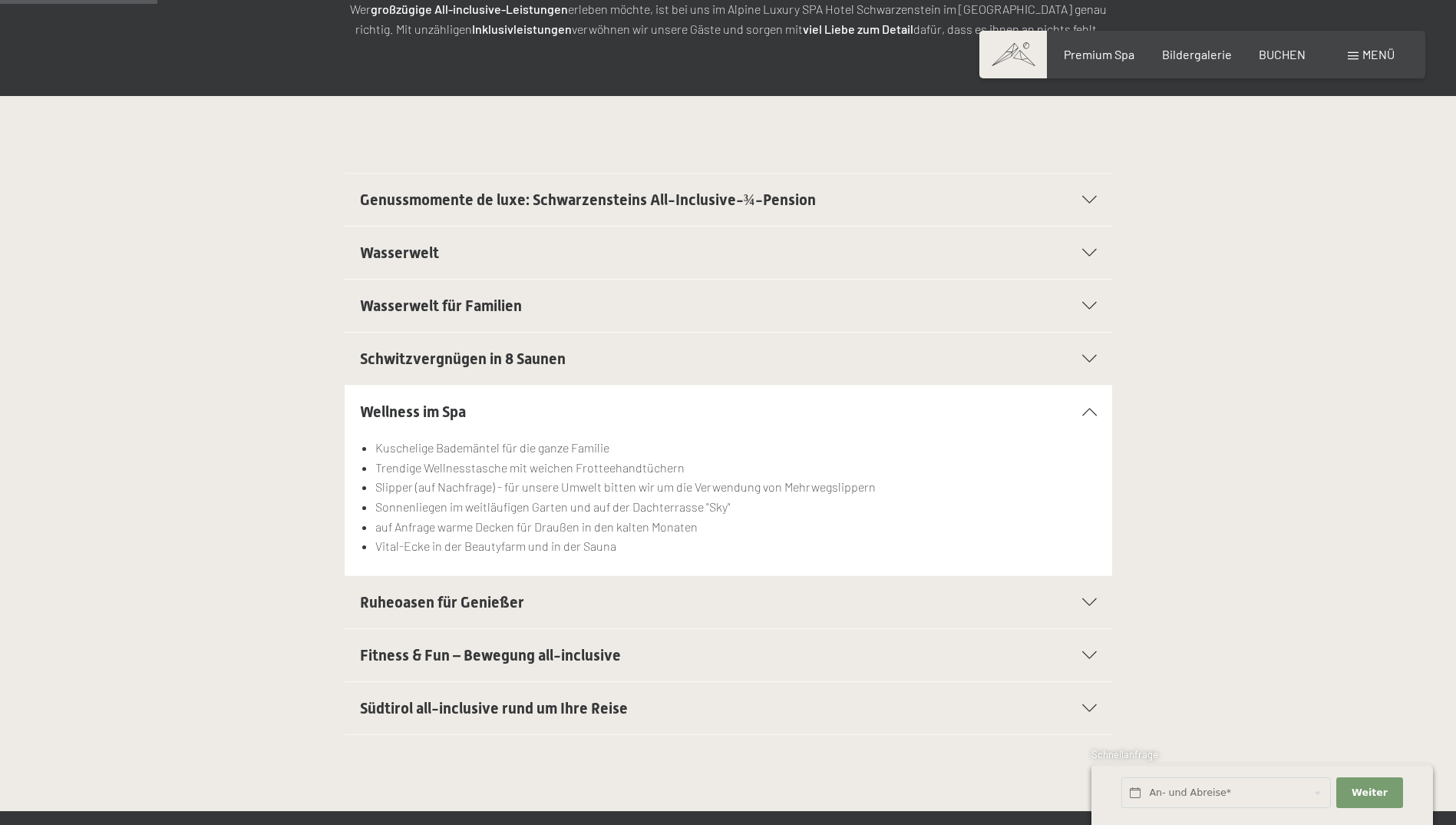
click at [456, 357] on span "Schwitzvergnügen in 8 Saunen" at bounding box center [462, 359] width 206 height 18
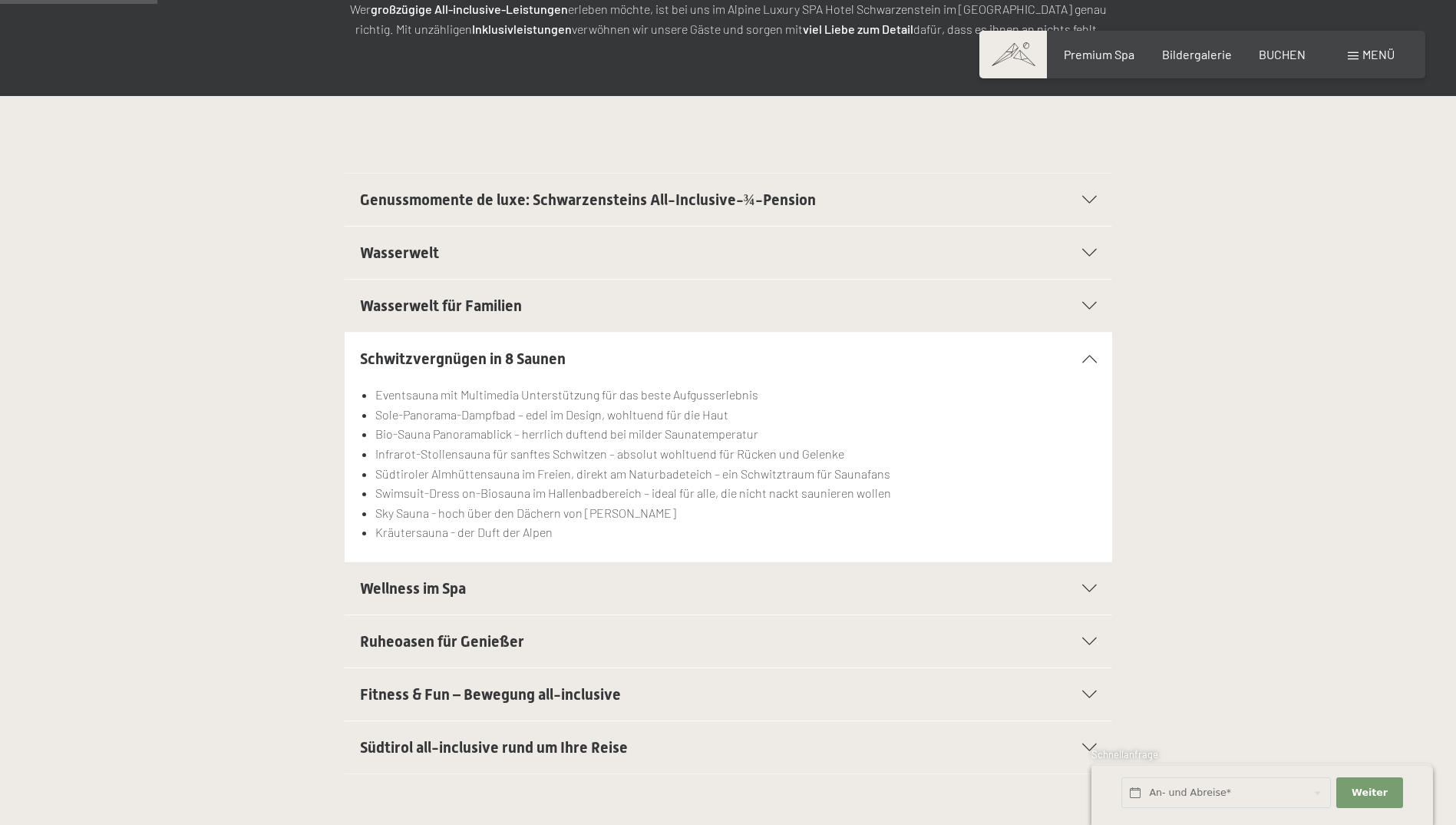
click at [468, 308] on span "Wasserwelt für Familien" at bounding box center [440, 305] width 162 height 18
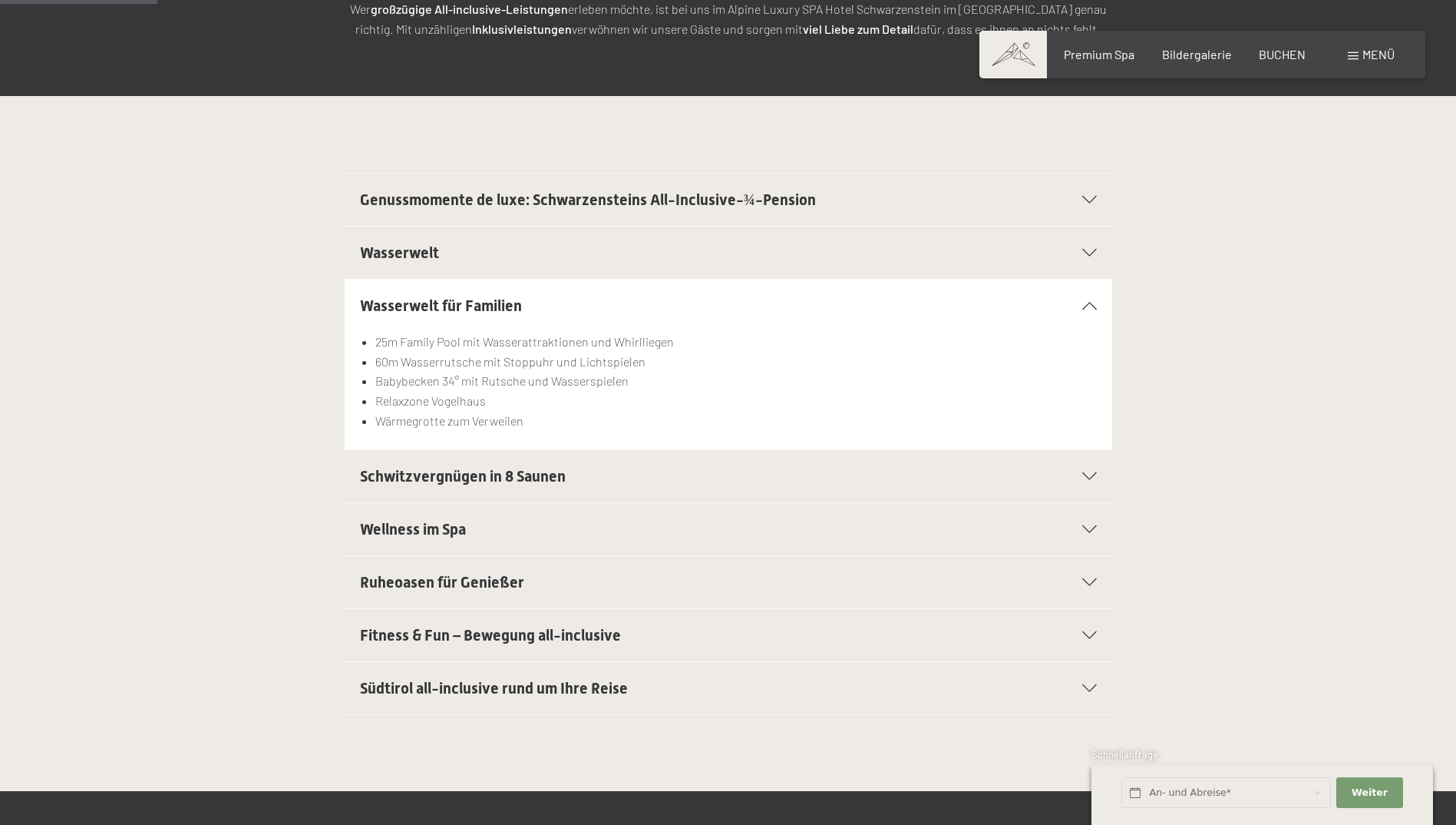
click at [423, 253] on span "Wasserwelt" at bounding box center [398, 252] width 79 height 18
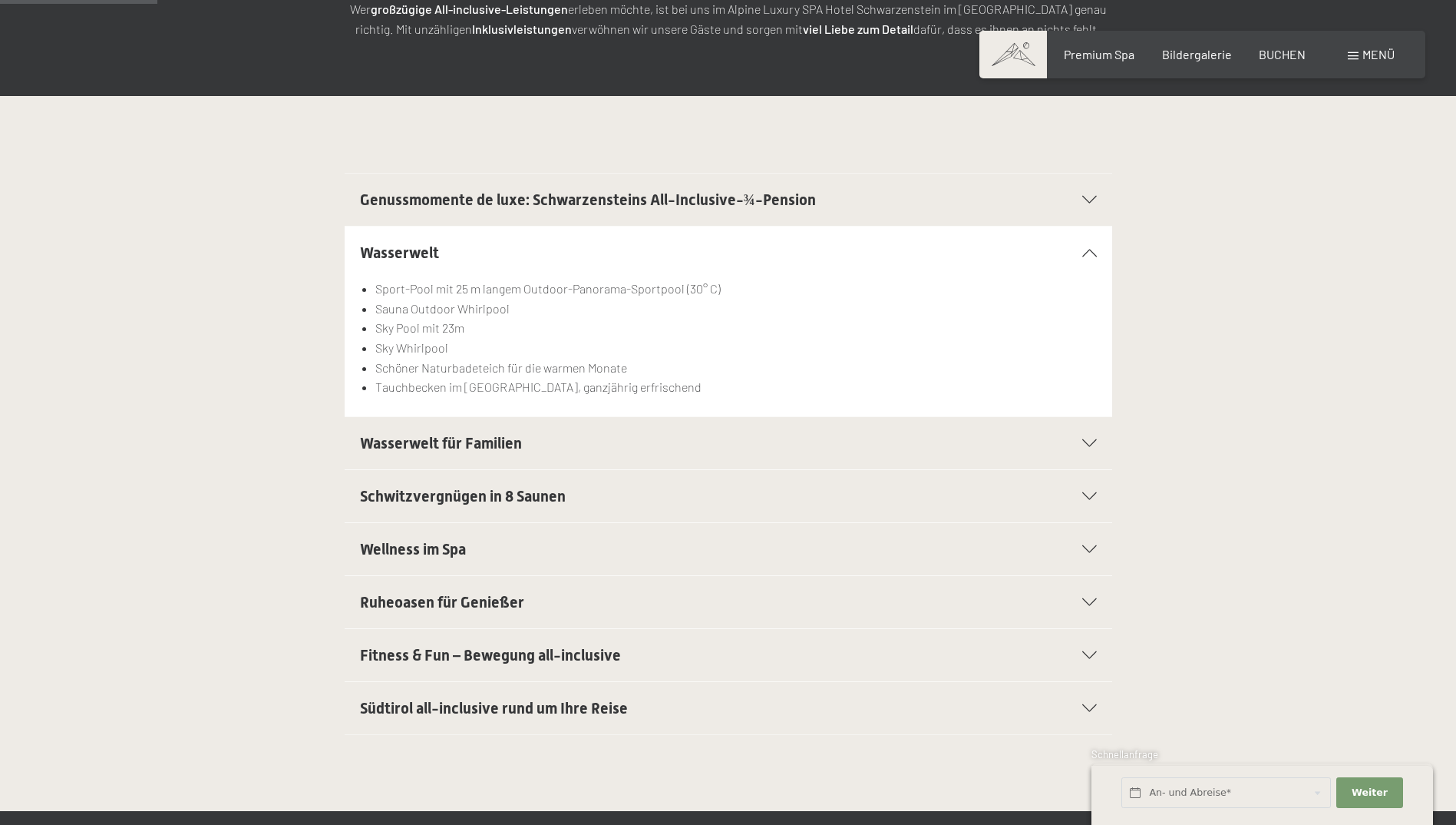
click at [1358, 55] on div "Menü" at bounding box center [1370, 54] width 47 height 17
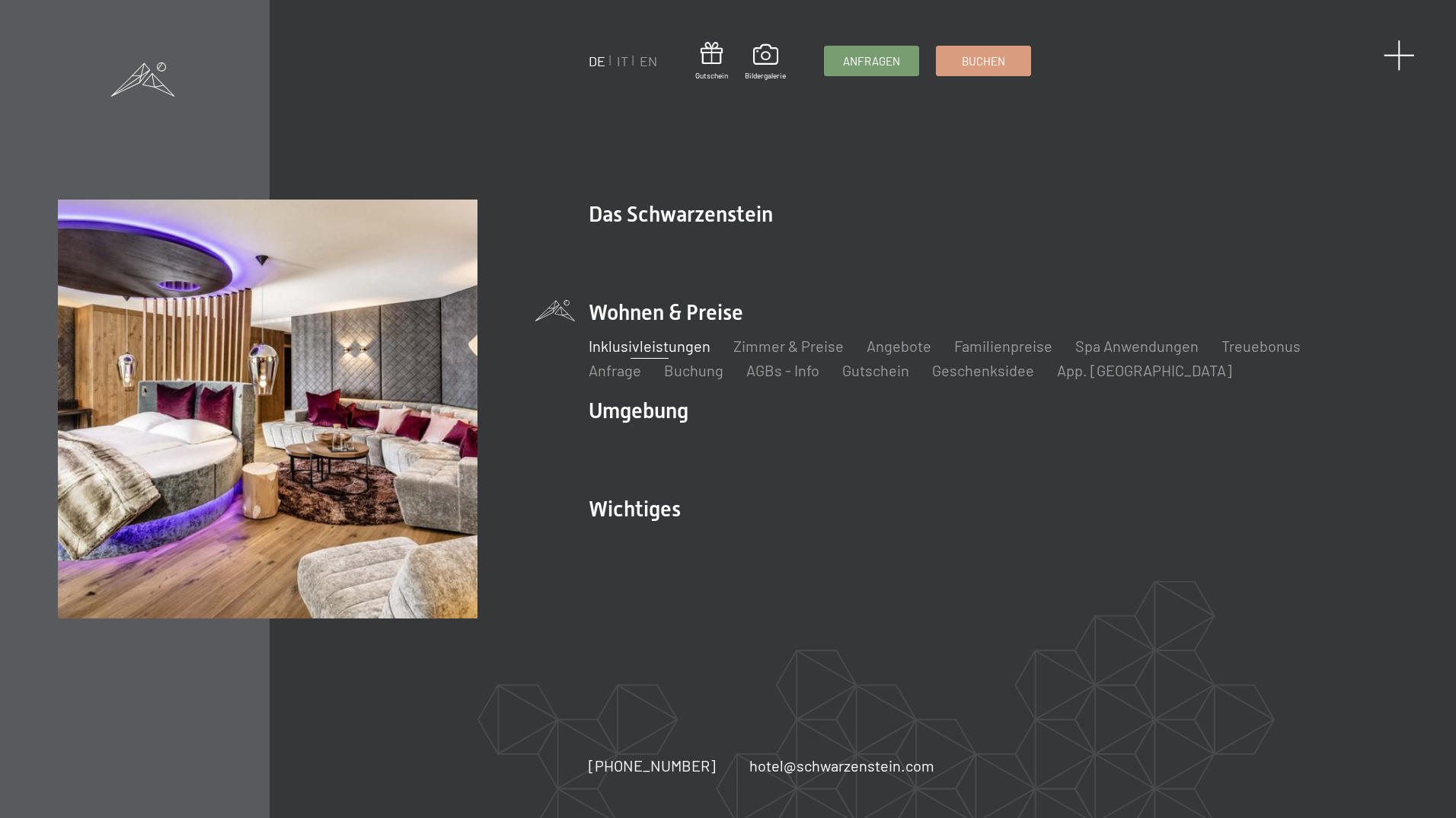
click at [1396, 56] on span at bounding box center [1399, 55] width 32 height 32
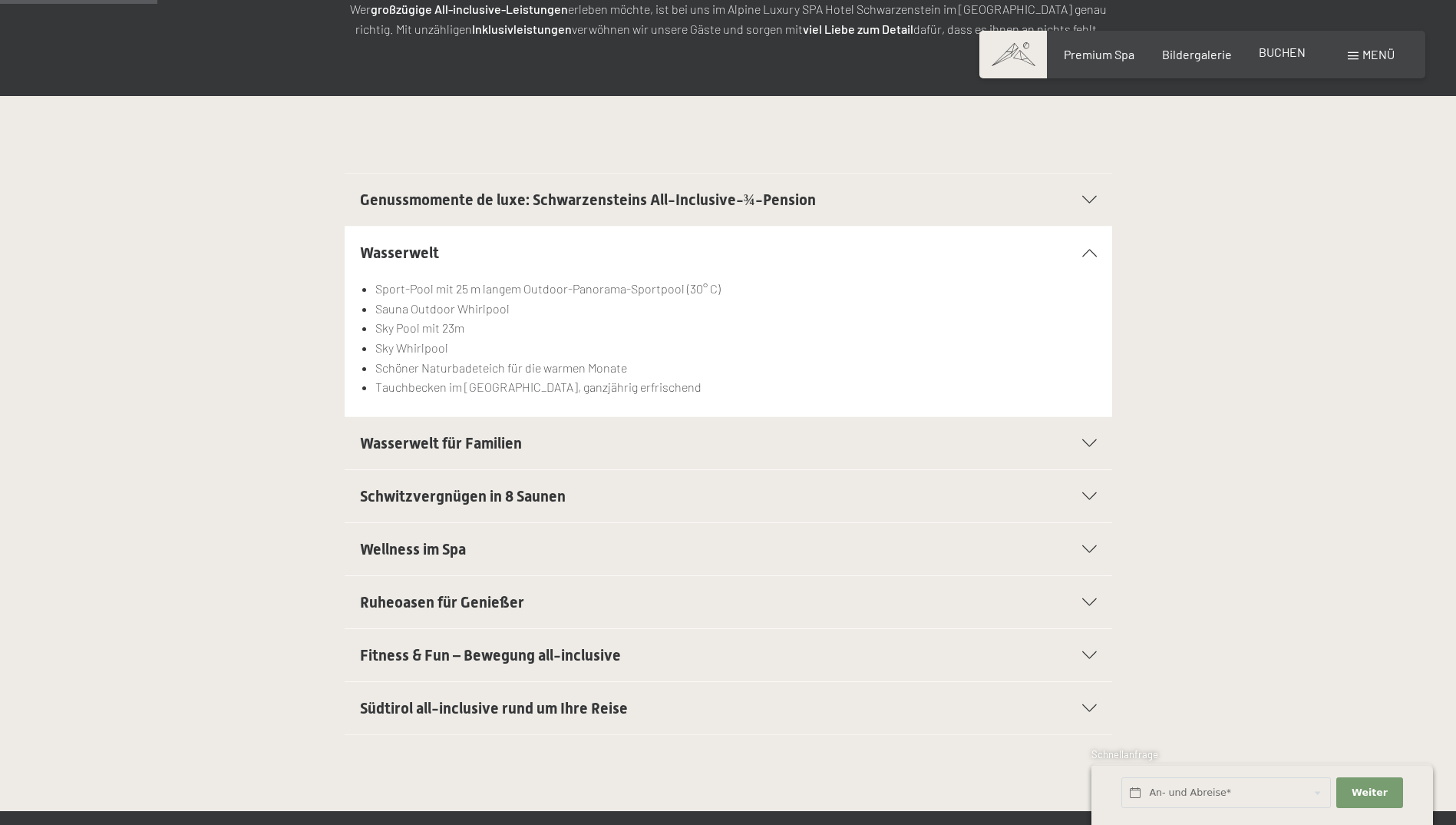
click at [1267, 57] on span "BUCHEN" at bounding box center [1282, 52] width 47 height 15
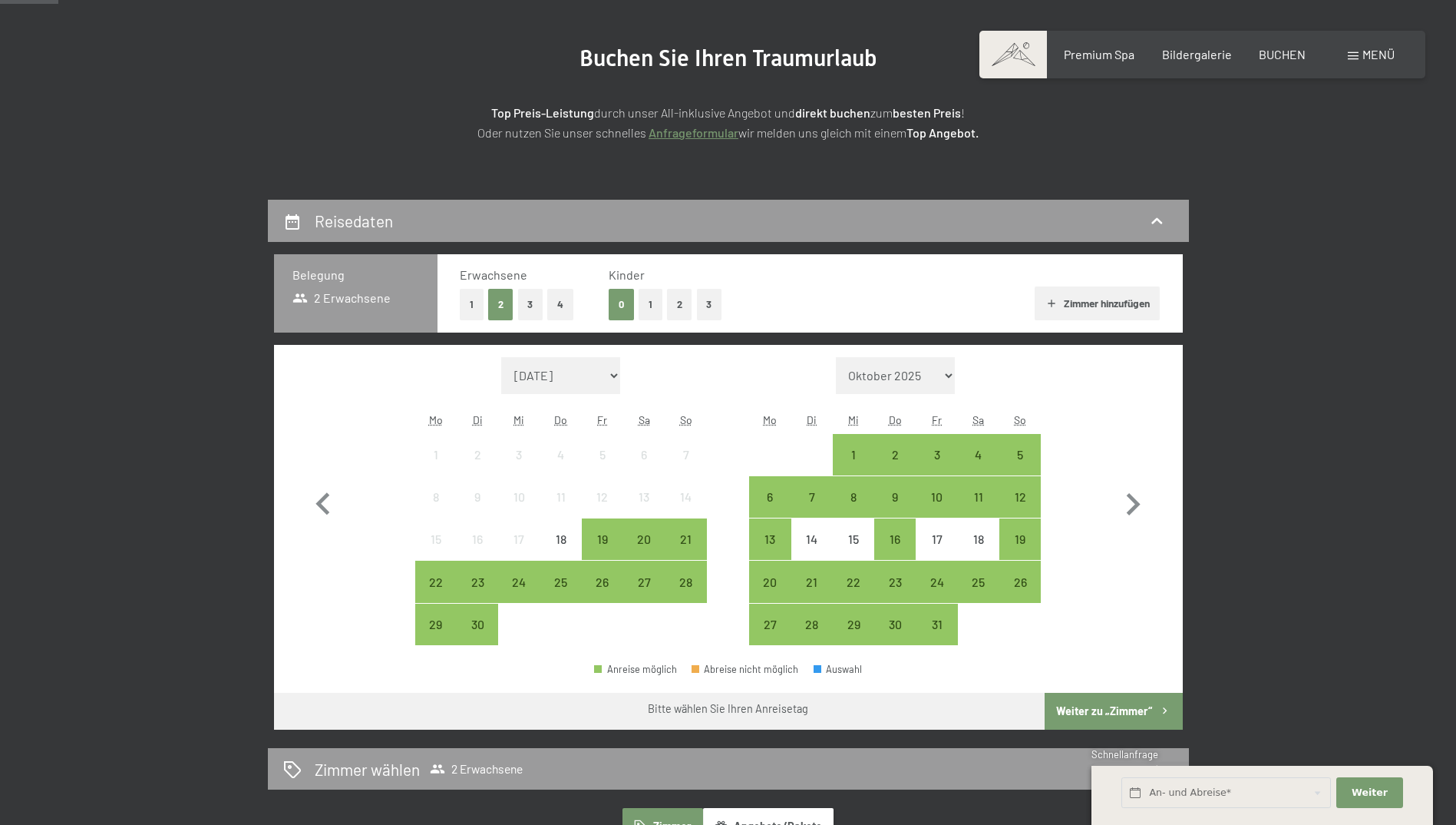
scroll to position [230, 0]
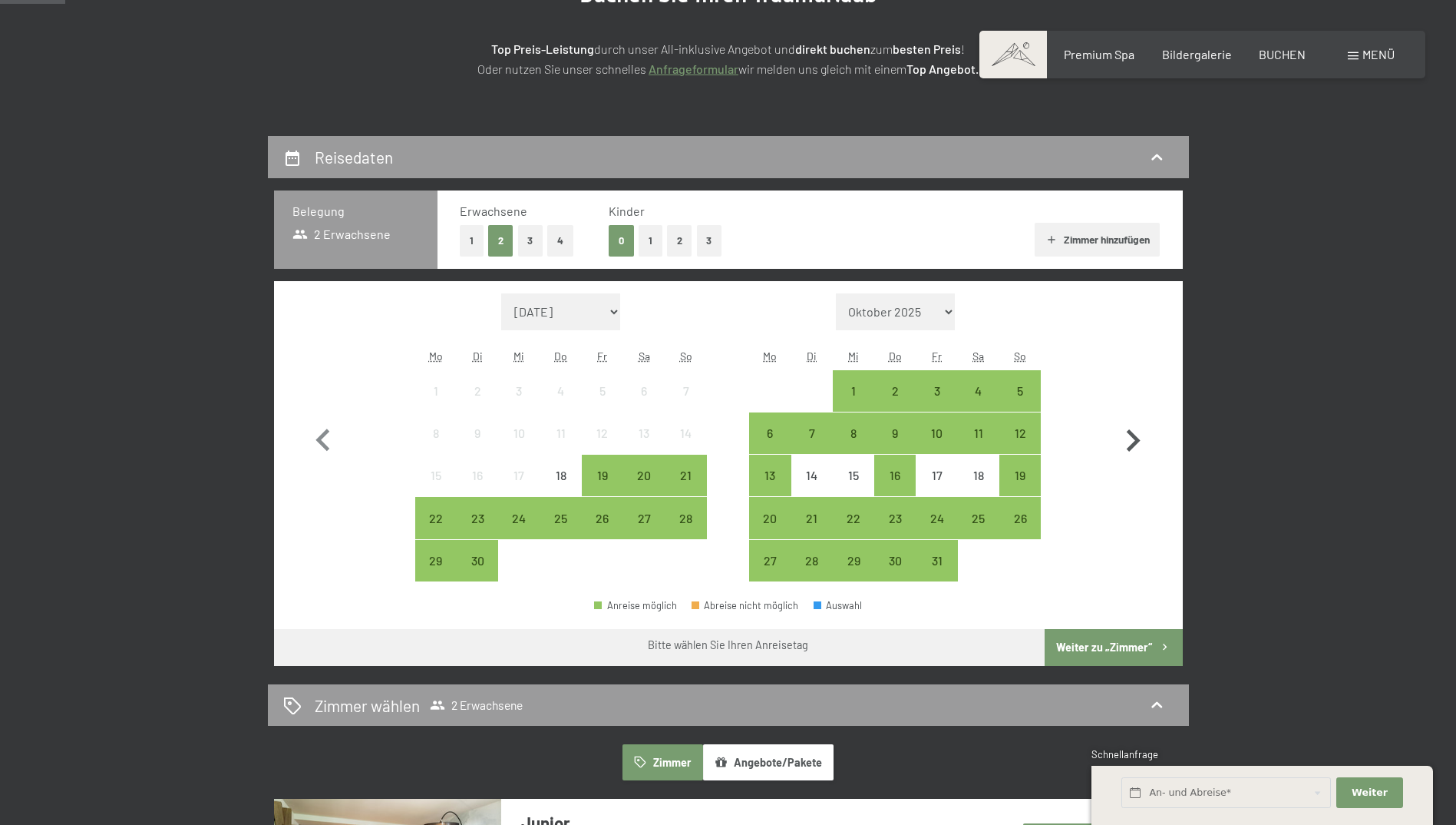
click at [1134, 441] on icon "button" at bounding box center [1133, 440] width 14 height 22
select select "[DATE]"
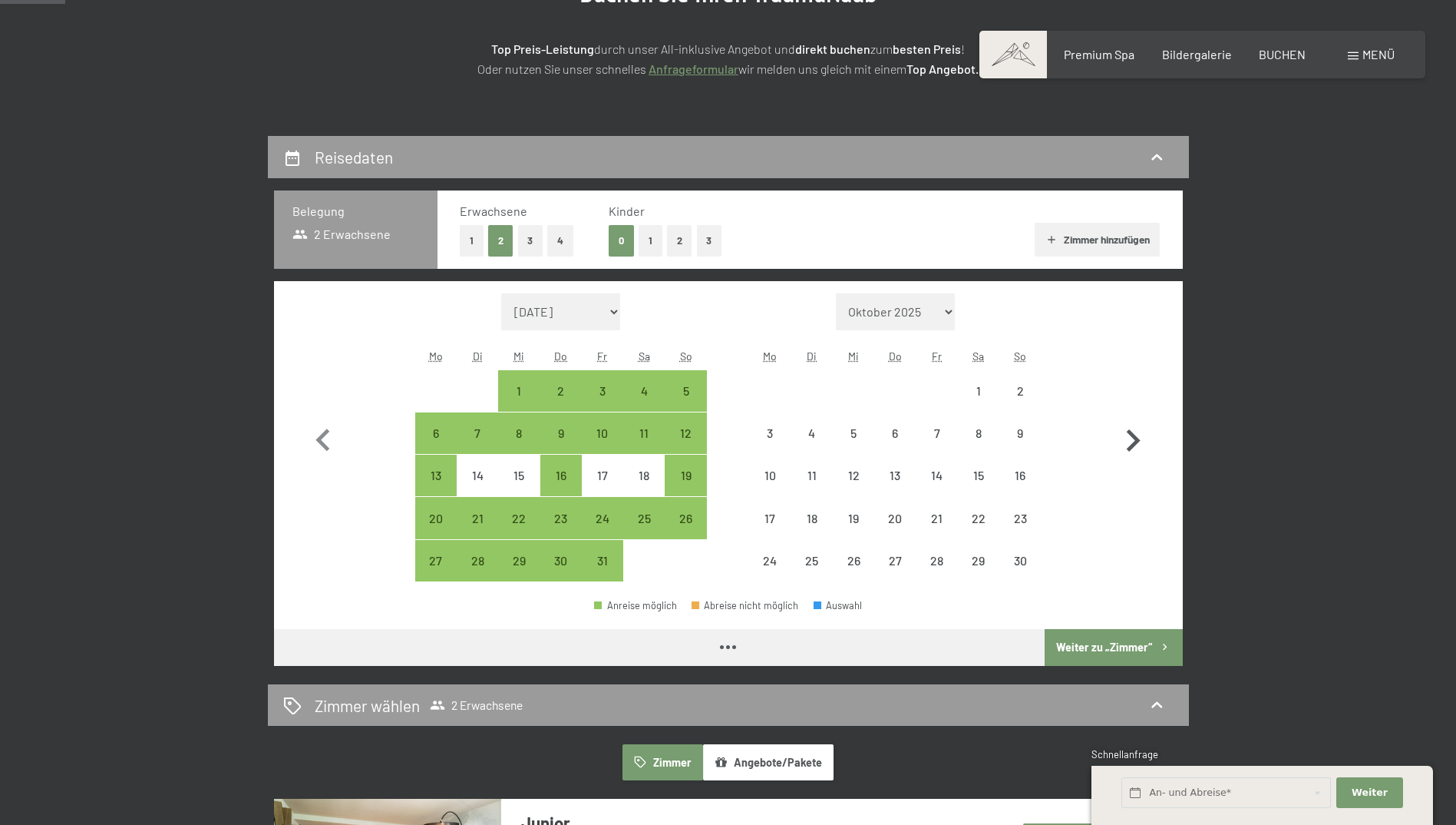
select select "[DATE]"
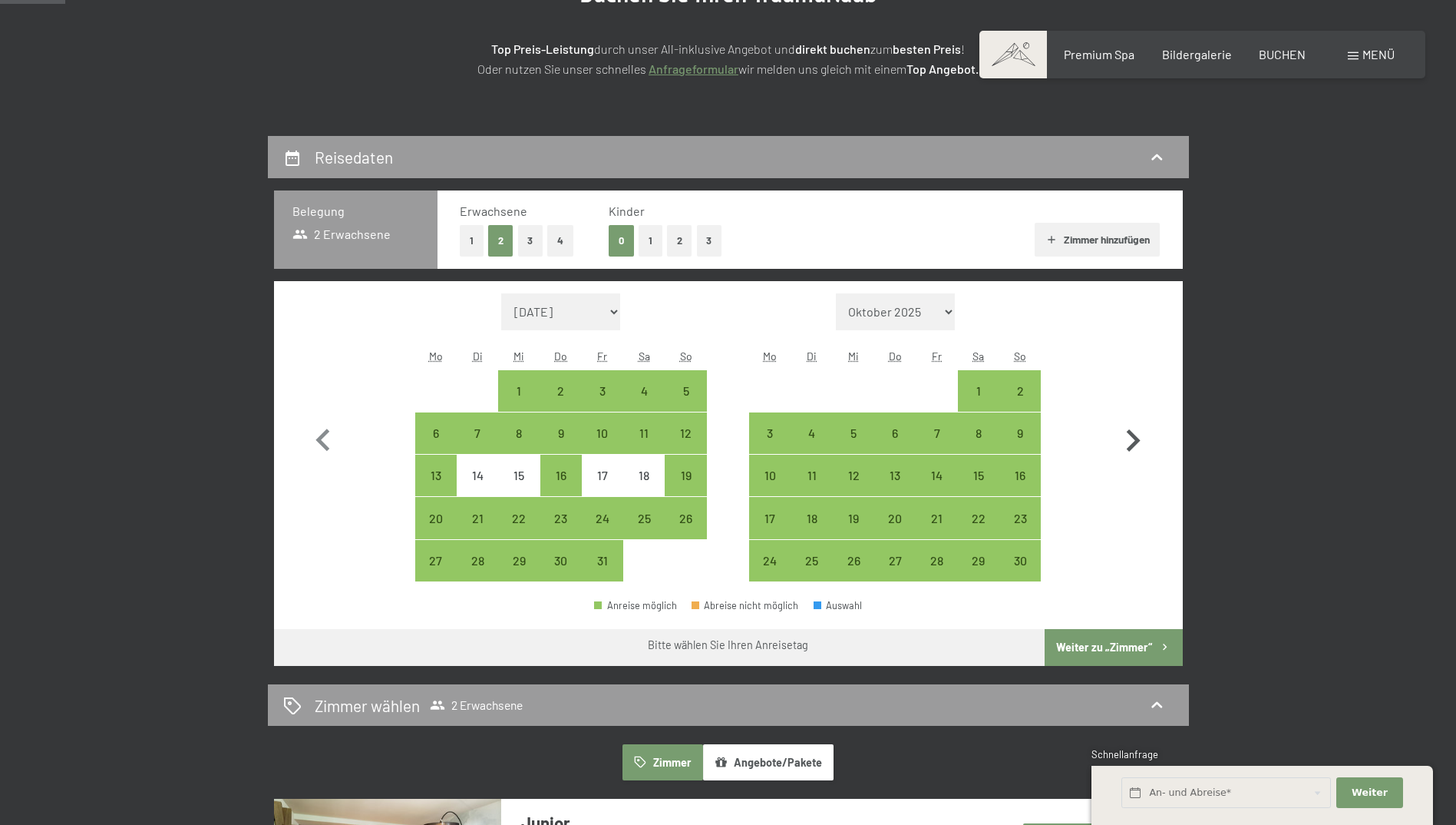
click at [1134, 441] on icon "button" at bounding box center [1133, 440] width 14 height 22
select select "[DATE]"
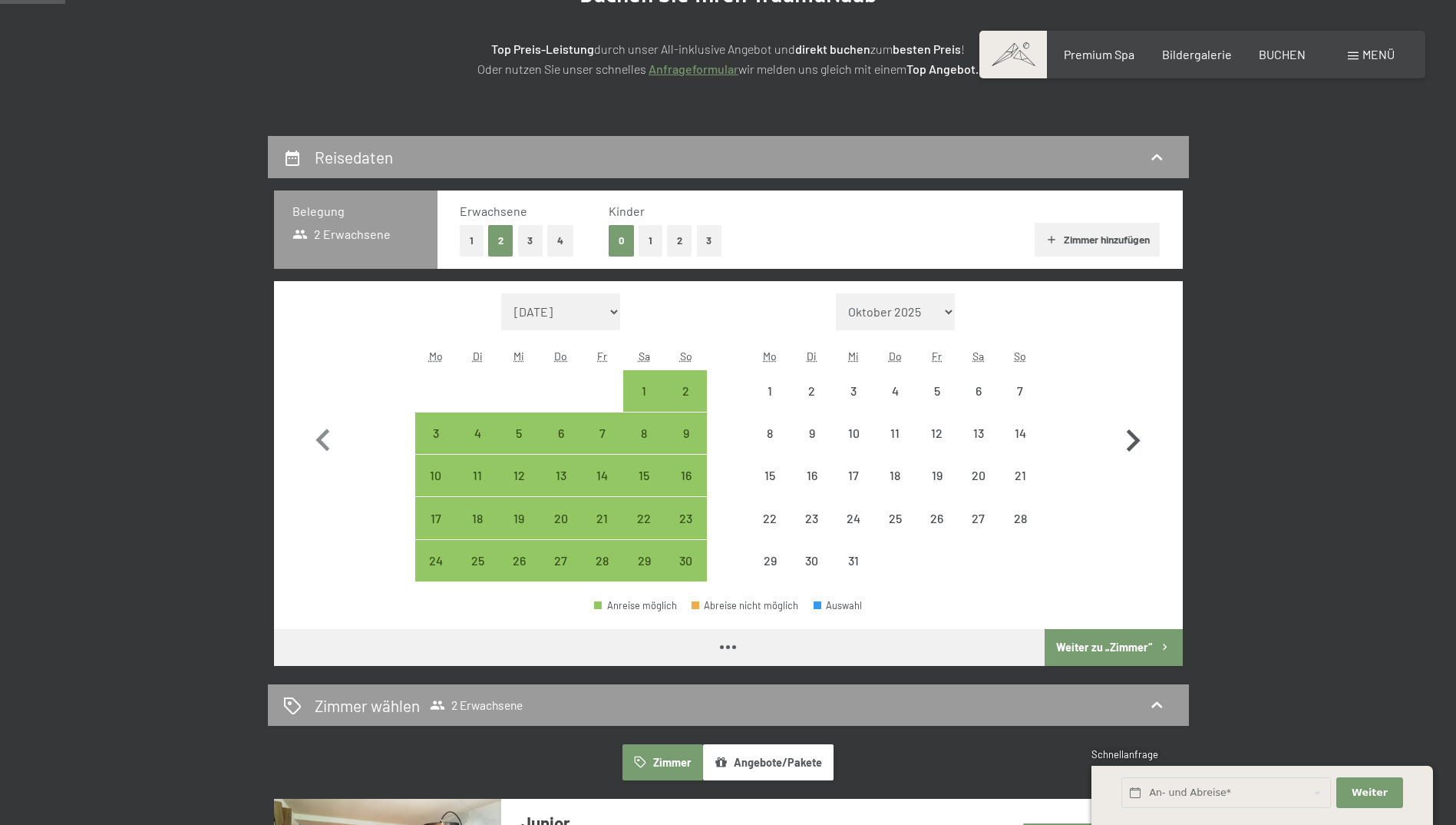
select select "[DATE]"
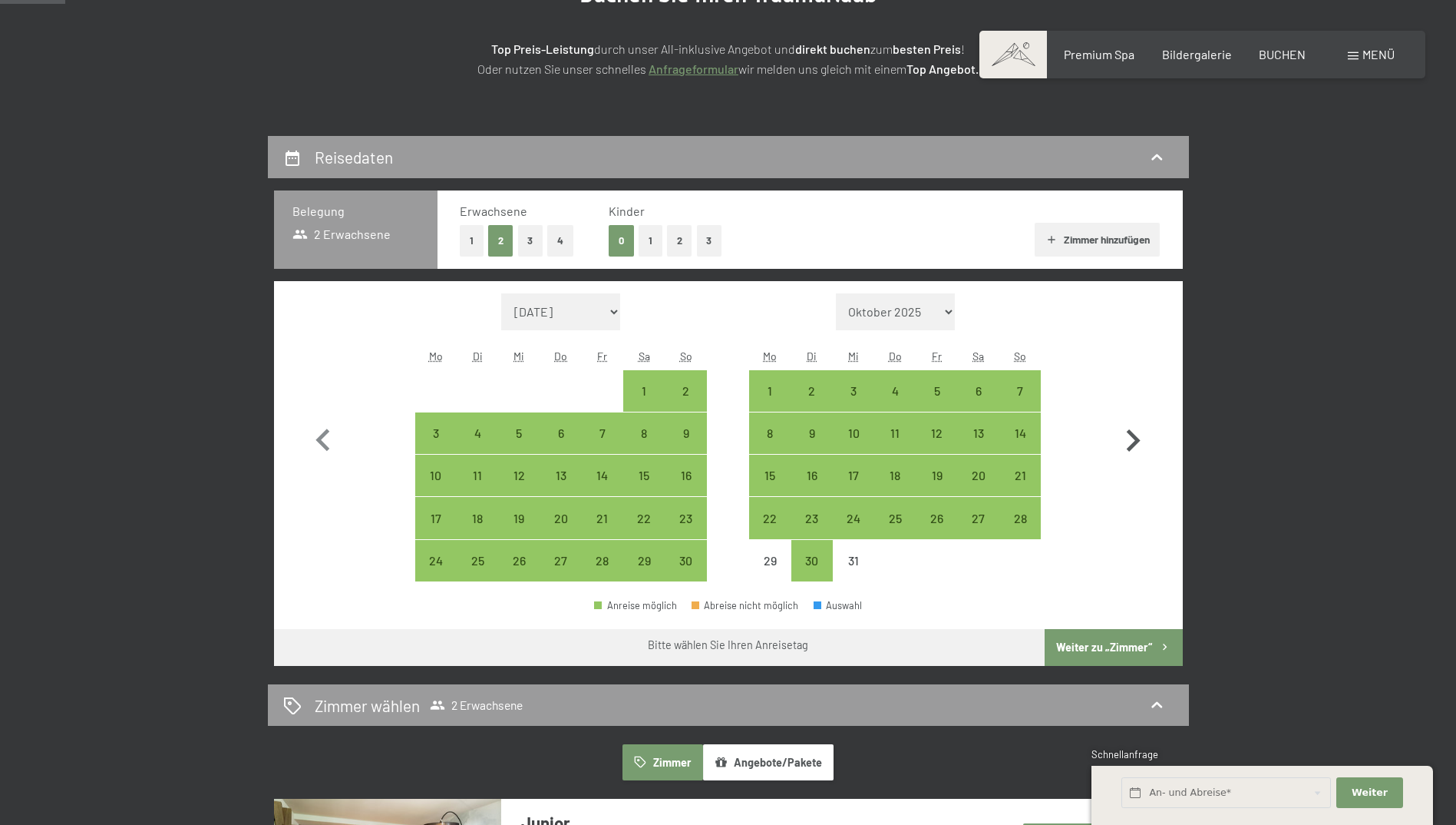
click at [1134, 441] on icon "button" at bounding box center [1133, 440] width 14 height 22
select select "[DATE]"
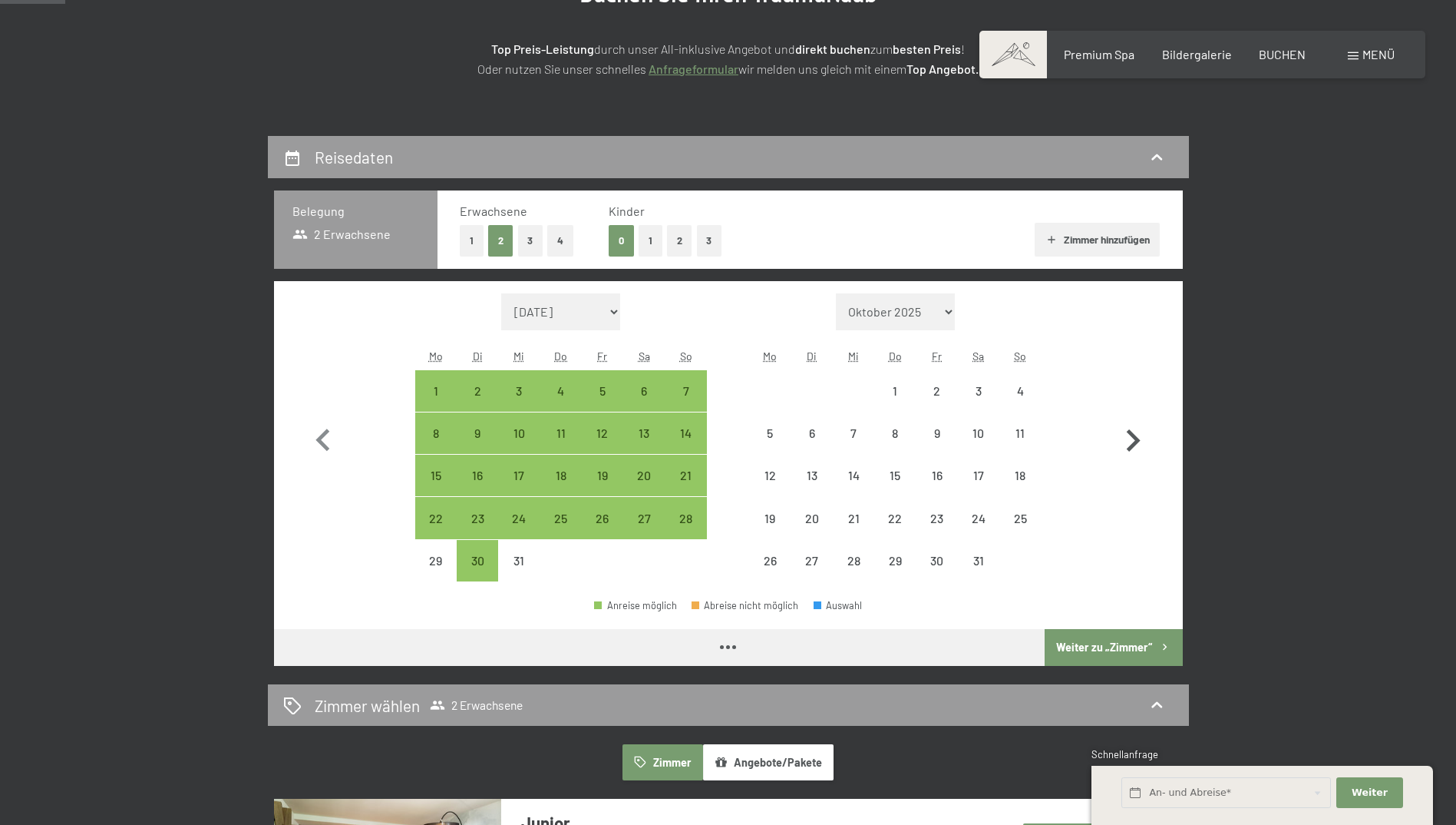
select select "[DATE]"
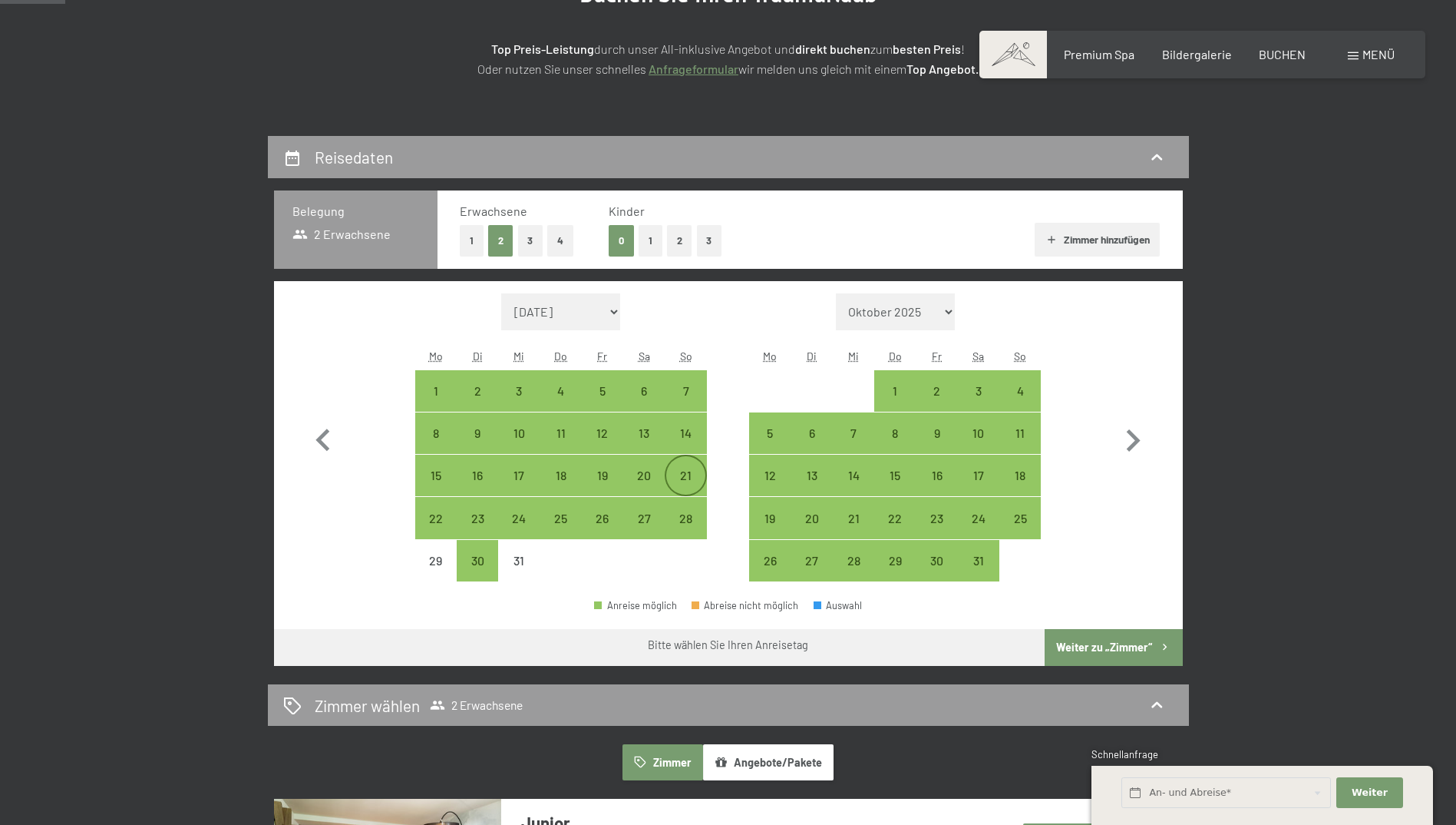
click at [676, 473] on div "21" at bounding box center [685, 488] width 39 height 39
select select "[DATE]"
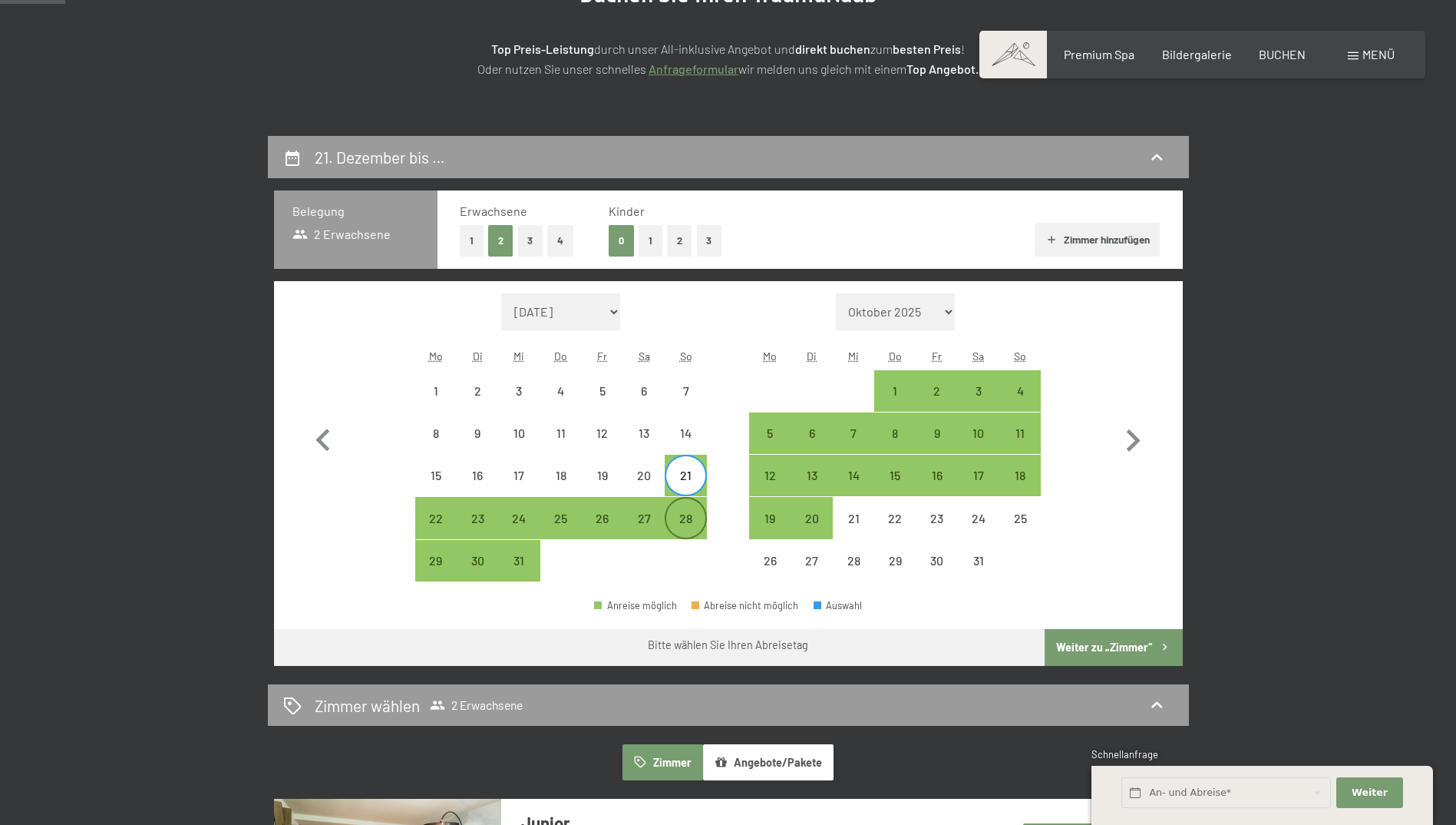
click at [682, 520] on div "28" at bounding box center [685, 531] width 39 height 39
select select "[DATE]"
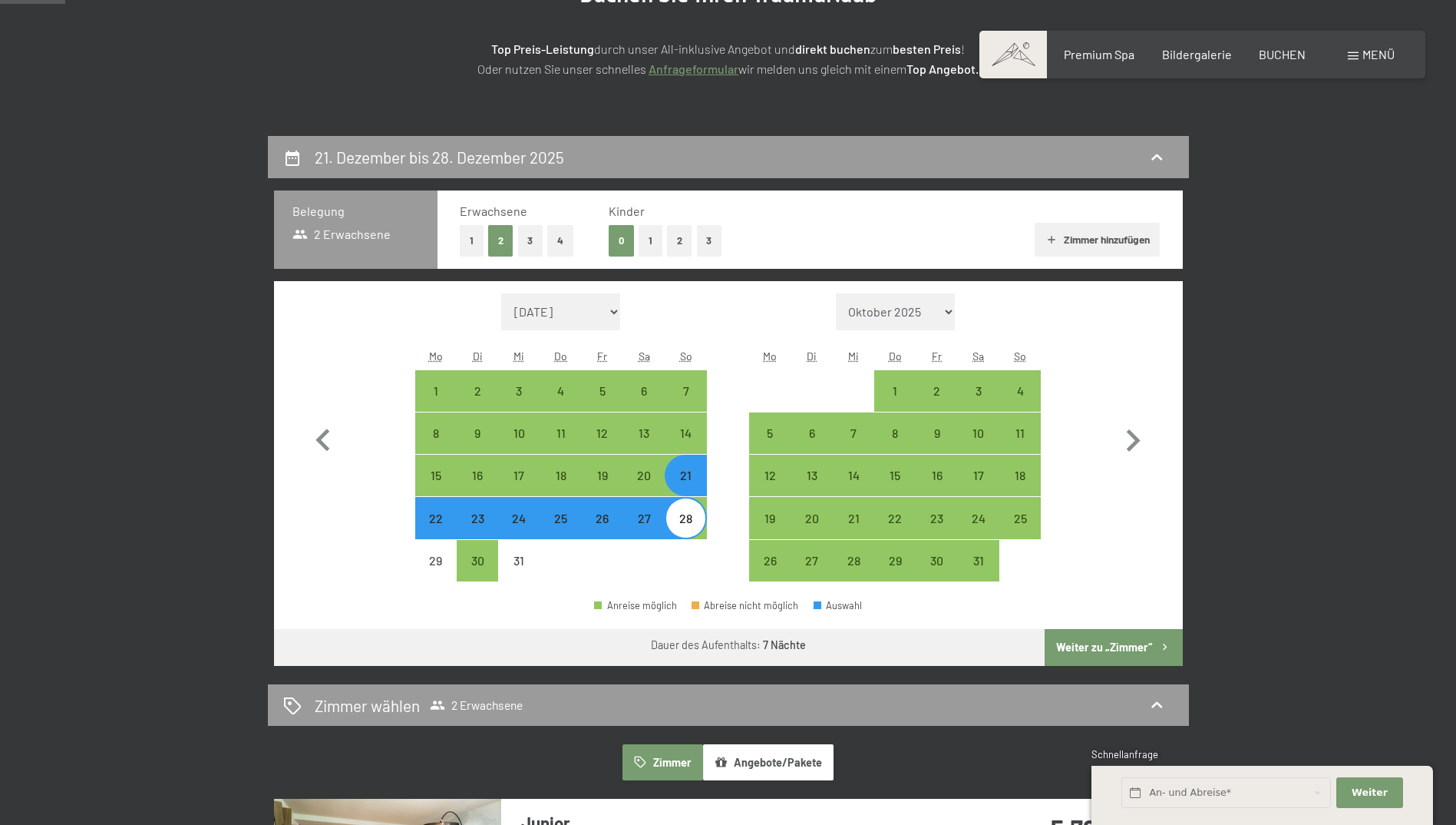
click at [1103, 648] on button "Weiter zu „Zimmer“" at bounding box center [1113, 647] width 137 height 37
select select "[DATE]"
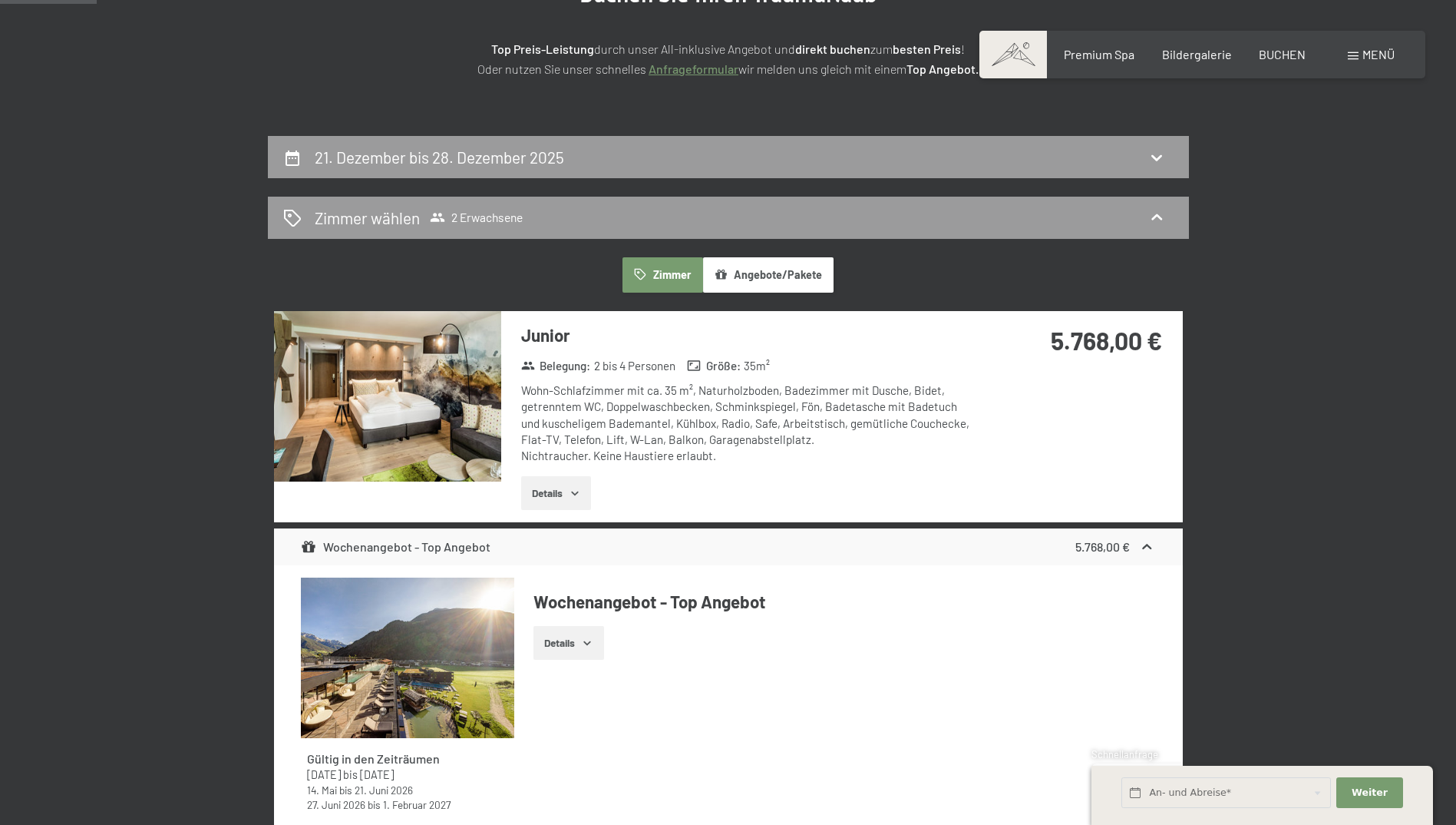
scroll to position [367, 0]
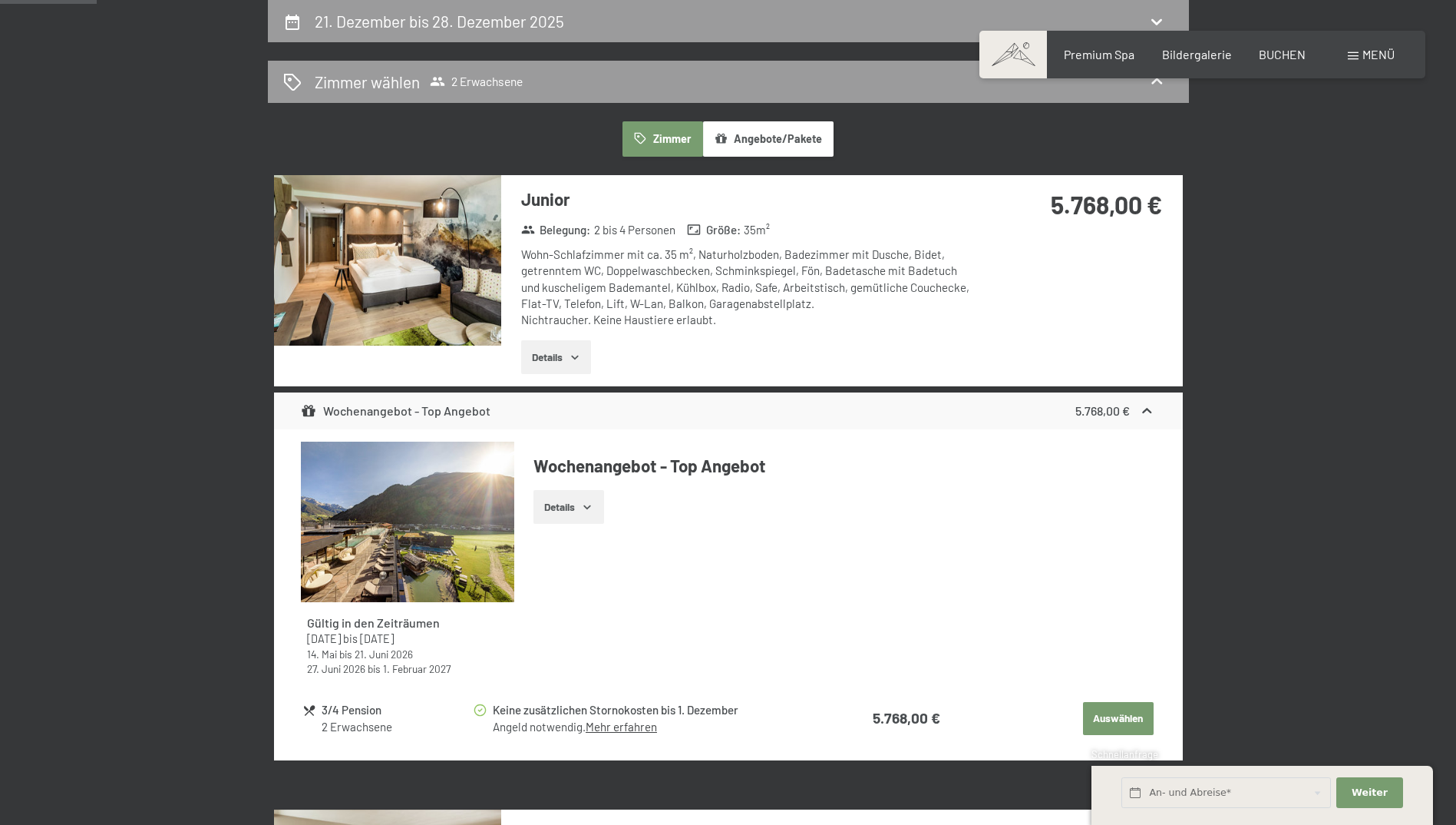
click at [610, 731] on link "Mehr erfahren" at bounding box center [621, 726] width 72 height 14
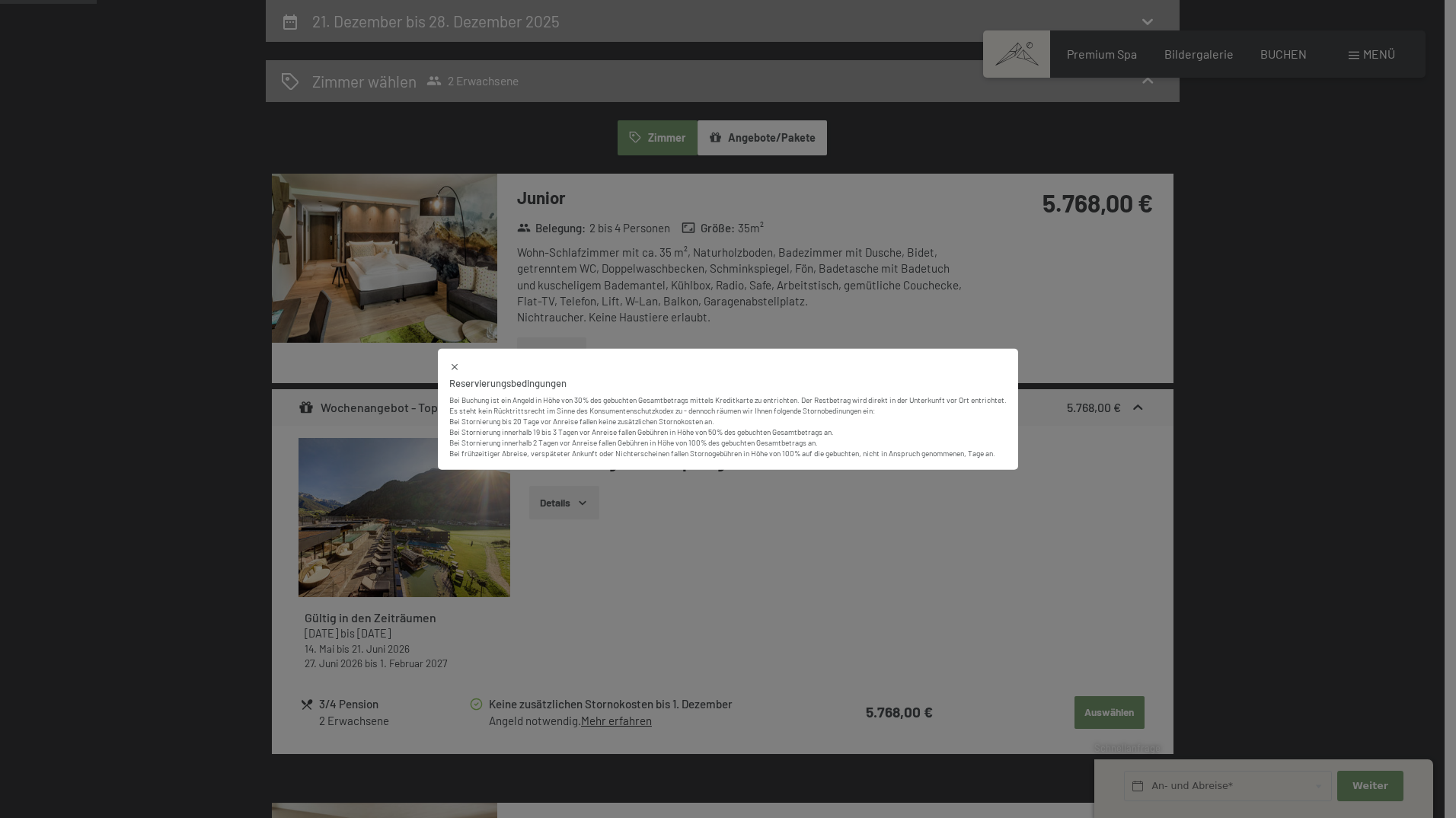
click at [449, 369] on icon at bounding box center [454, 367] width 11 height 11
